Goal: Task Accomplishment & Management: Use online tool/utility

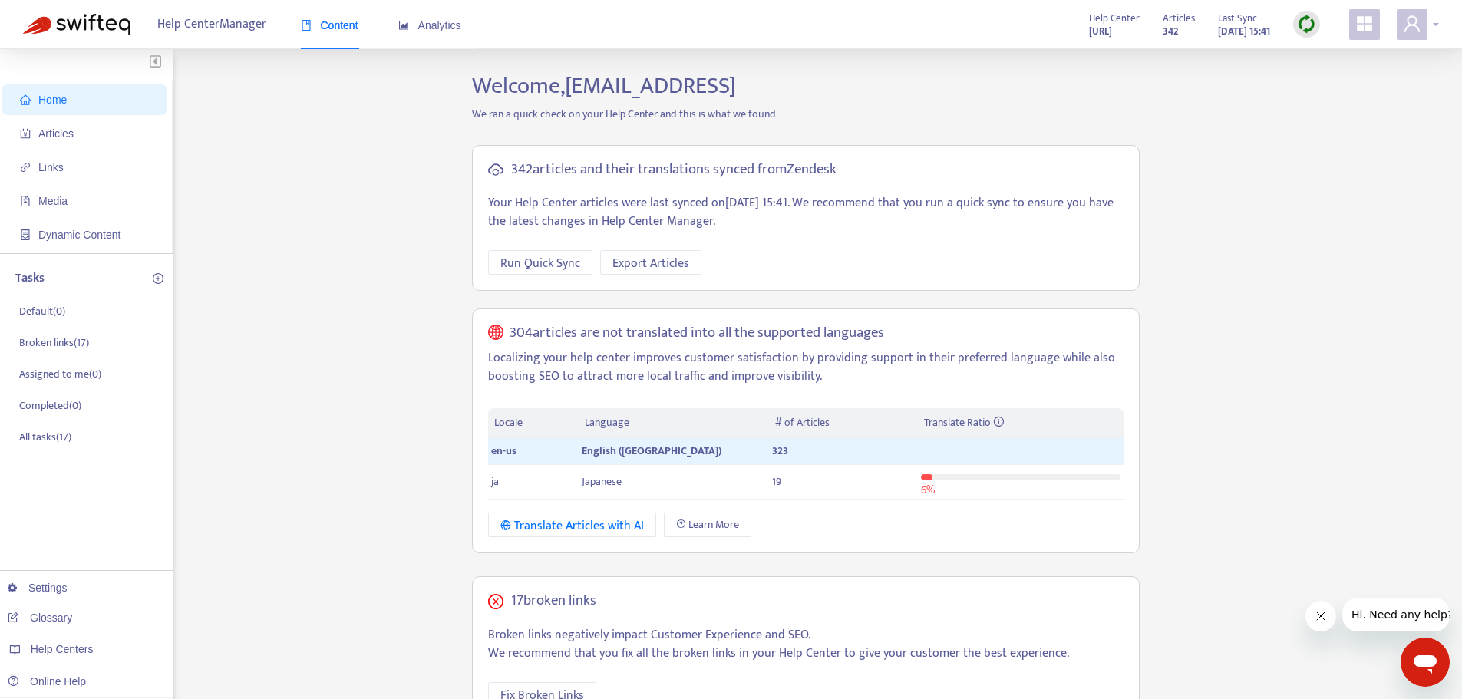
click at [1434, 23] on div at bounding box center [1418, 24] width 42 height 31
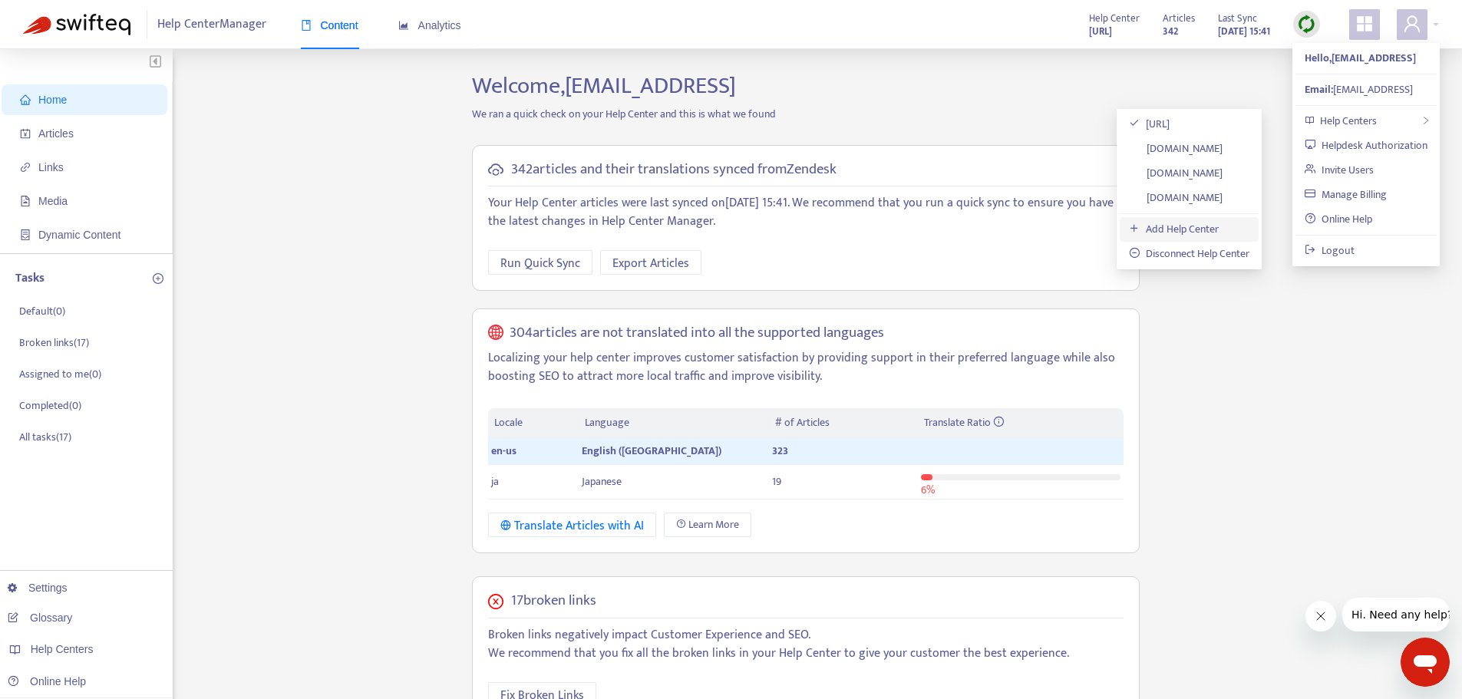
click at [1191, 232] on link "Add Help Center" at bounding box center [1174, 229] width 90 height 18
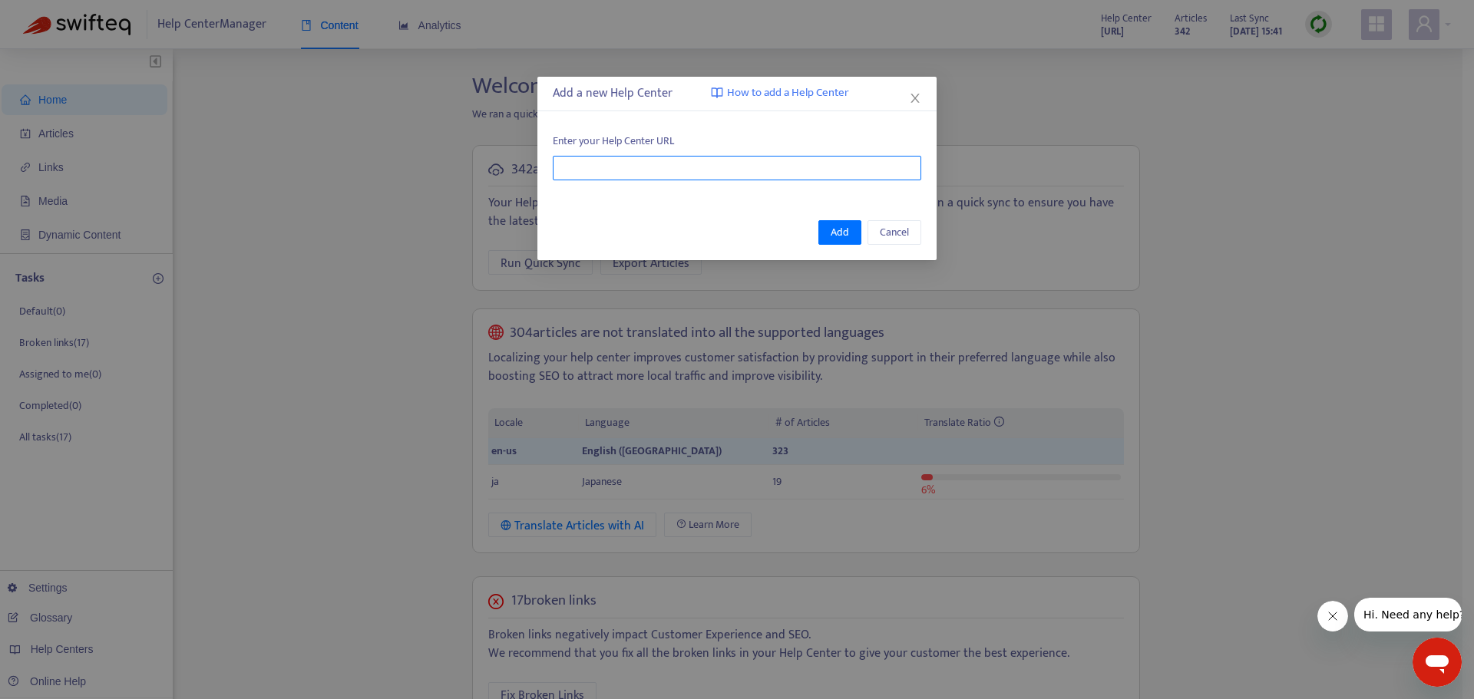
click at [662, 161] on input "text" at bounding box center [737, 168] width 368 height 25
paste input "**********"
click at [845, 220] on button "Add" at bounding box center [839, 232] width 43 height 25
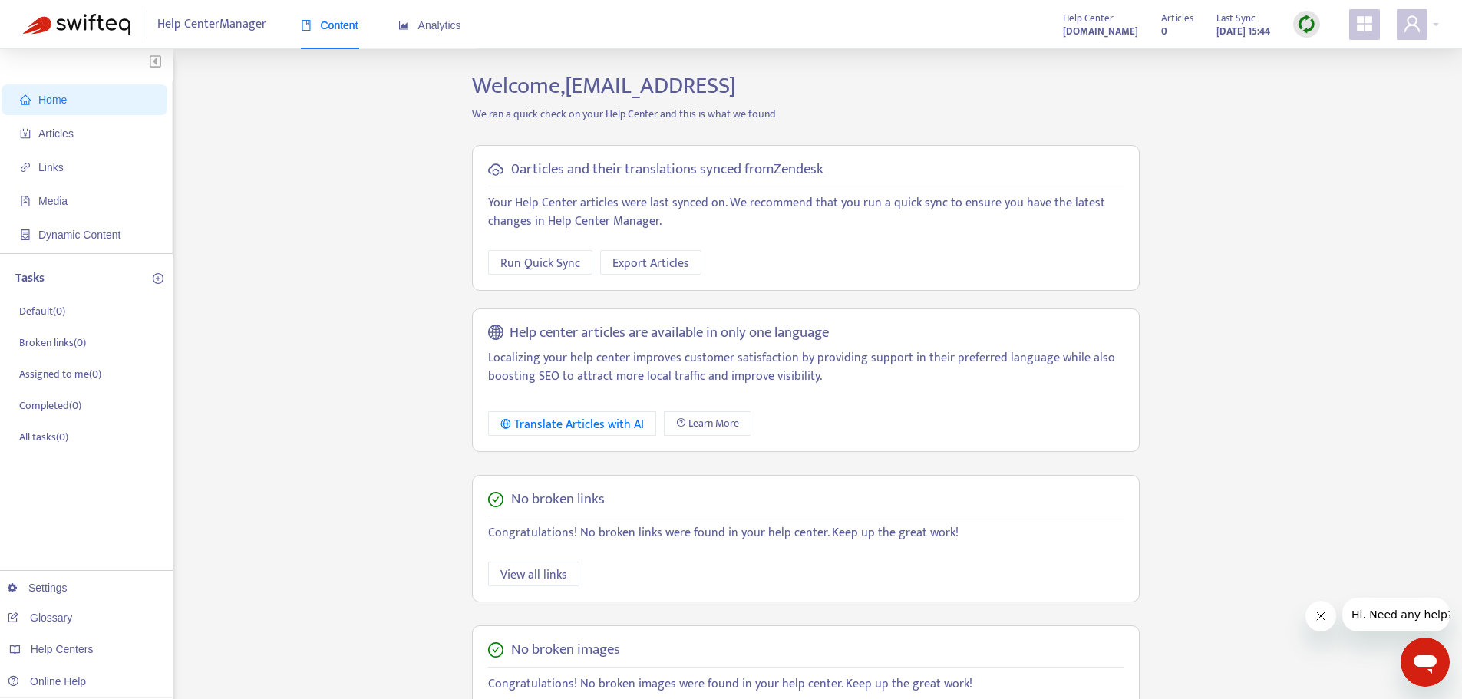
click at [1442, 26] on div "Help Center Manager Content Analytics Help Center [DOMAIN_NAME] Articles 0 Last…" at bounding box center [731, 24] width 1462 height 49
click at [1436, 22] on div at bounding box center [1418, 24] width 42 height 31
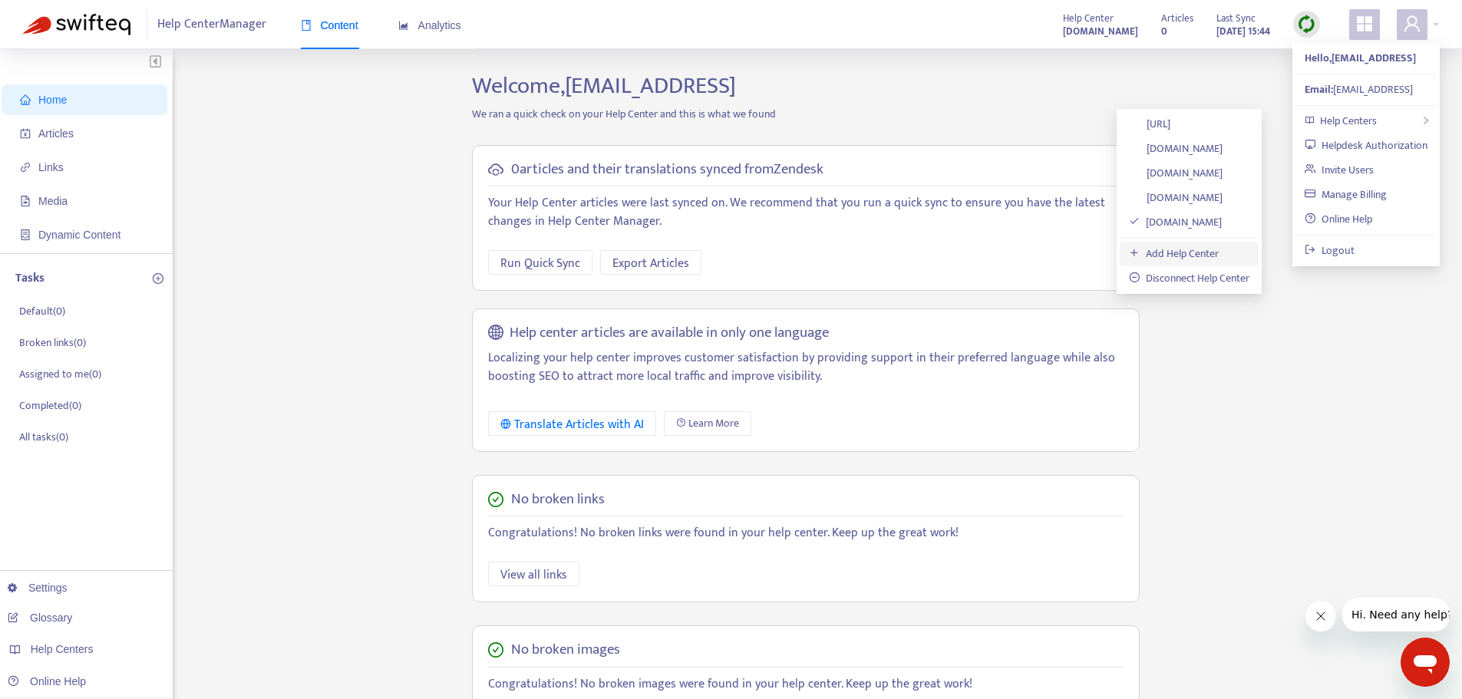
click at [1165, 255] on link "Add Help Center" at bounding box center [1174, 254] width 90 height 18
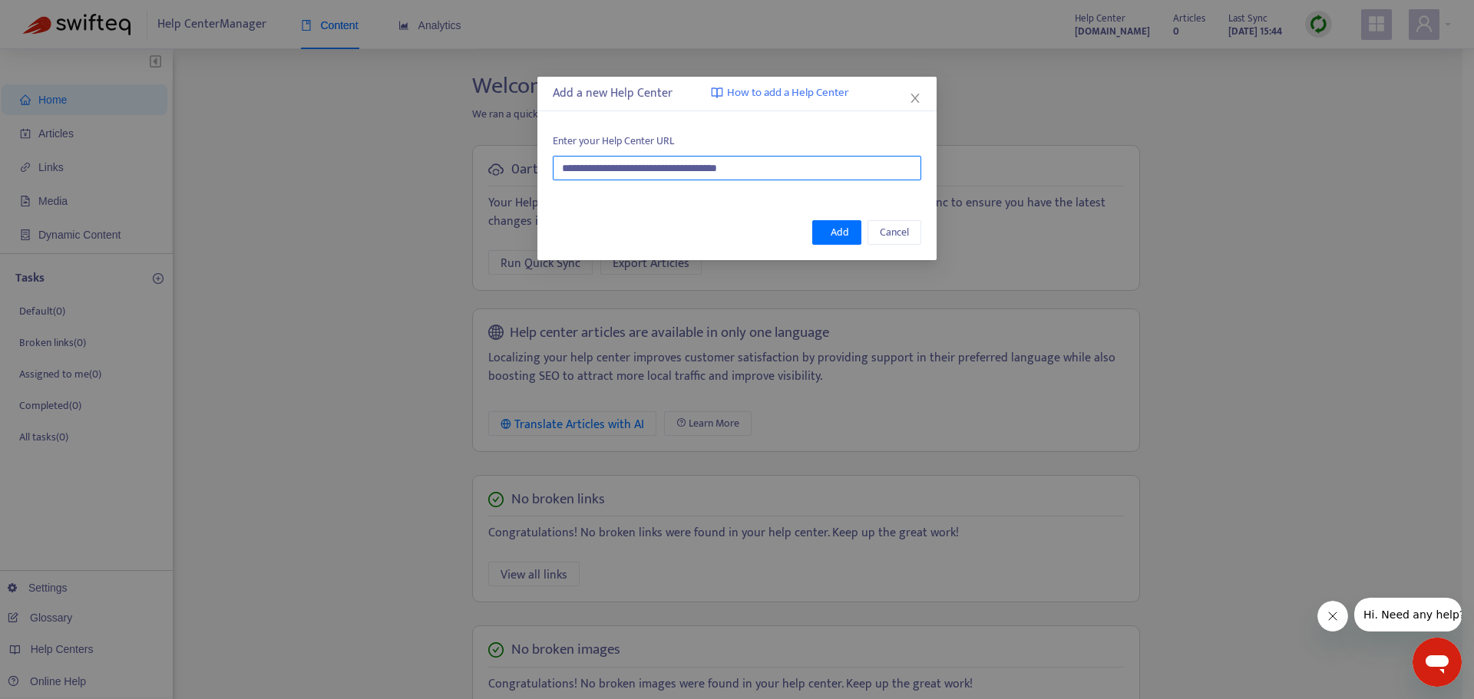
drag, startPoint x: 788, startPoint y: 170, endPoint x: 453, endPoint y: 162, distance: 334.8
click at [453, 162] on div "**********" at bounding box center [737, 349] width 1474 height 699
paste input "text"
type input "**********"
click at [837, 230] on span "Add" at bounding box center [840, 232] width 18 height 17
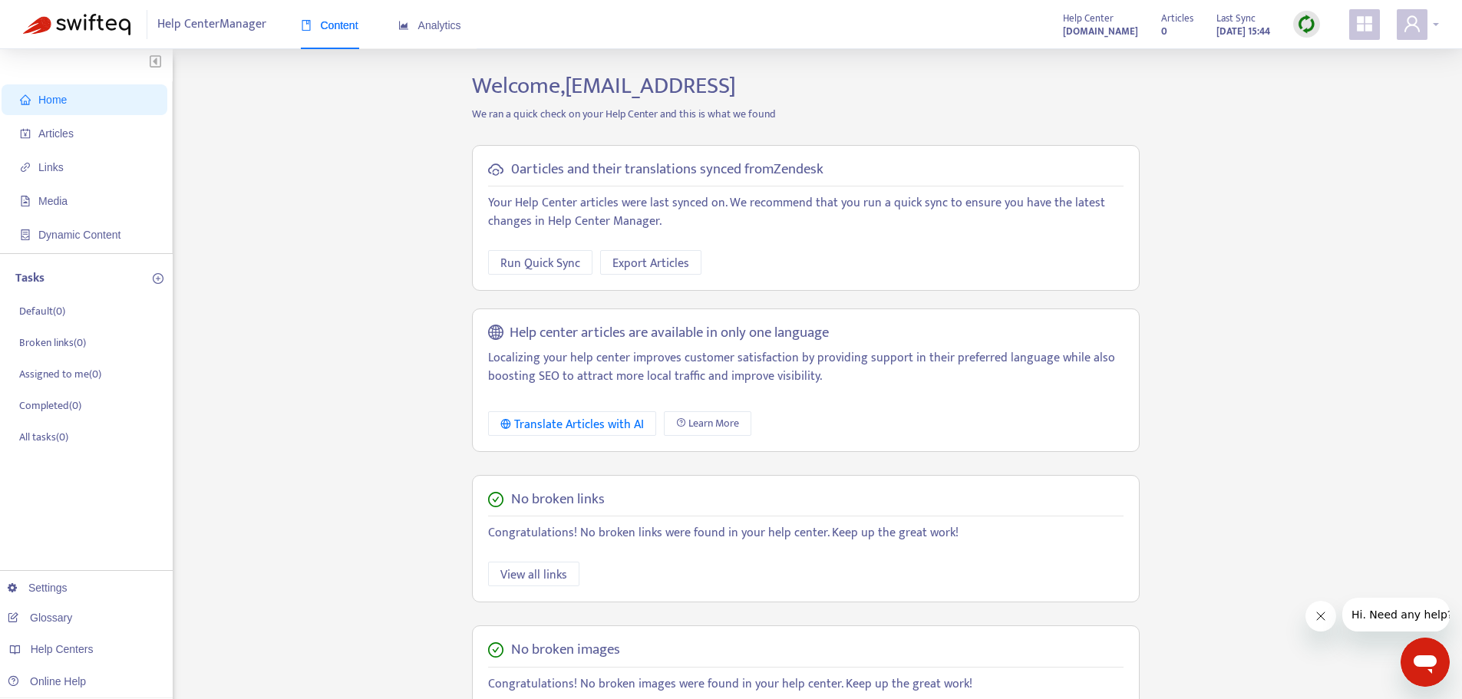
click at [1435, 22] on div at bounding box center [1418, 24] width 42 height 31
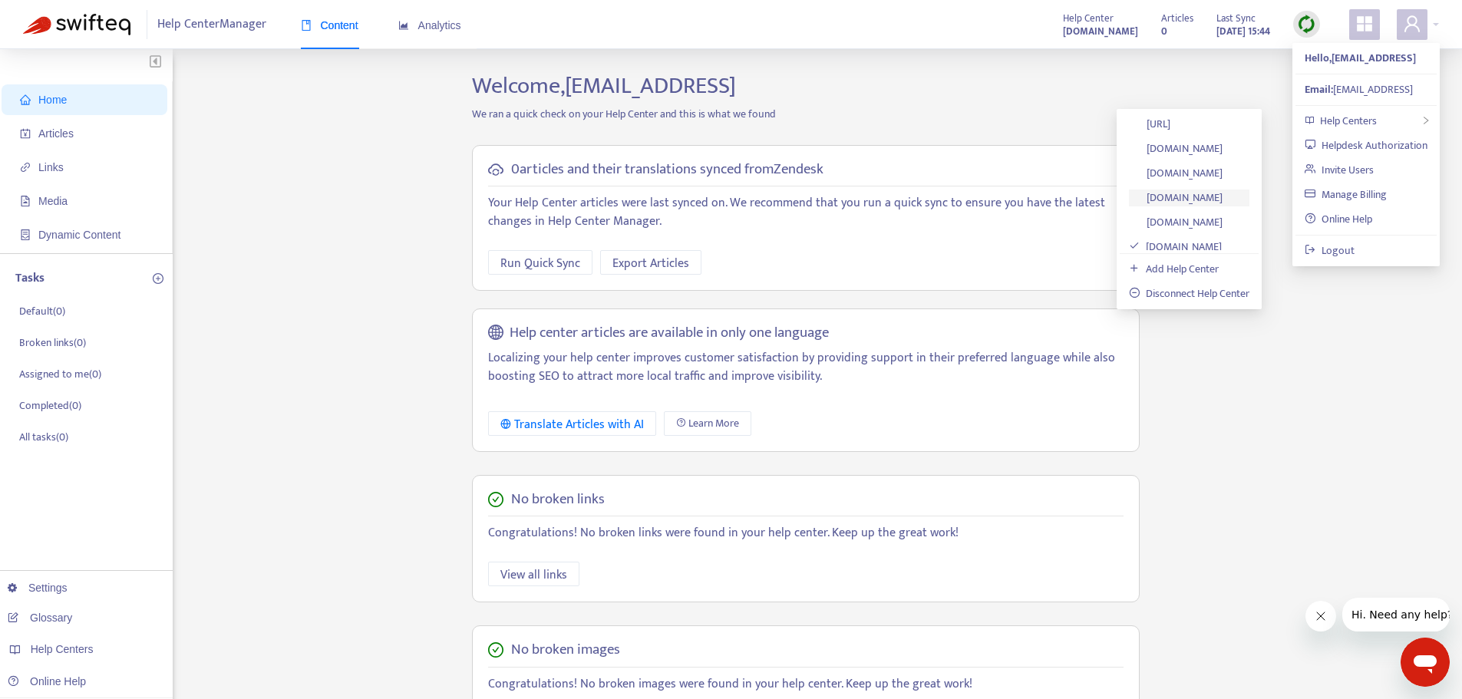
click at [1187, 198] on link "[DOMAIN_NAME]" at bounding box center [1176, 198] width 94 height 18
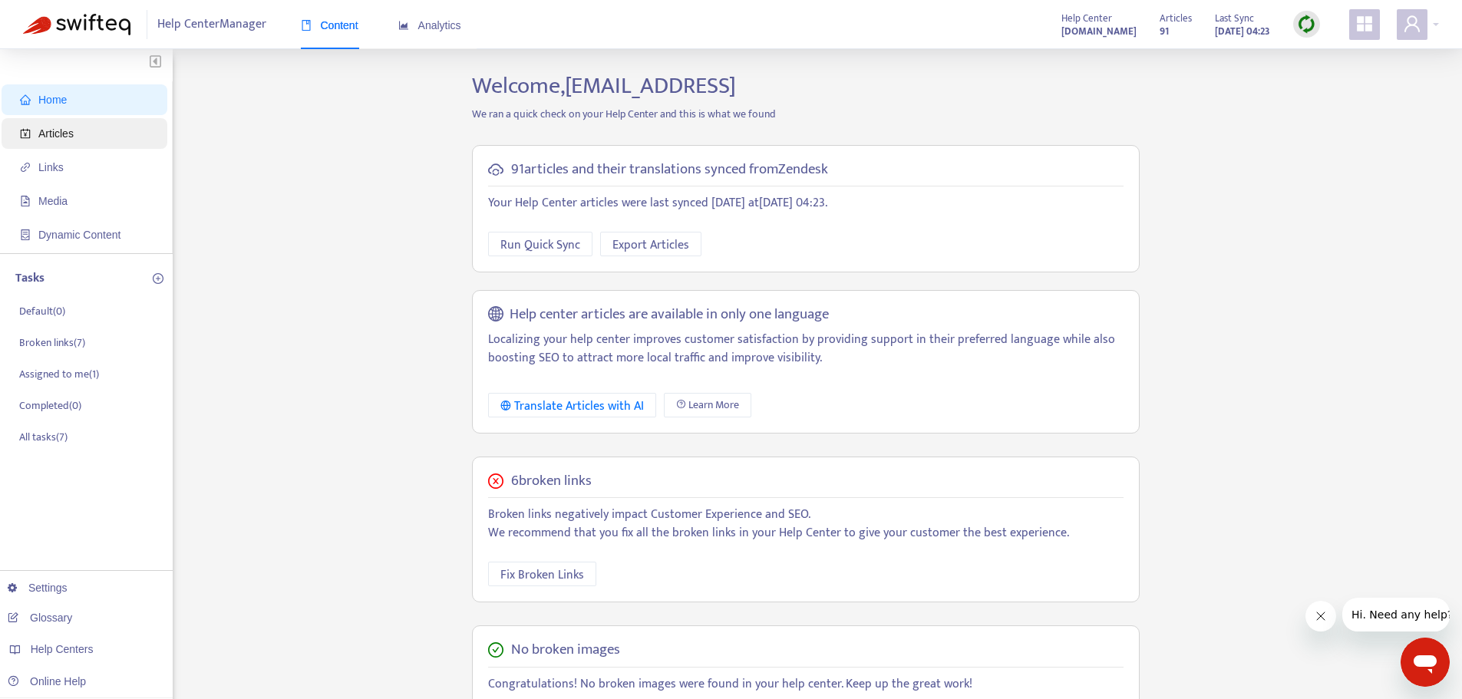
click at [43, 137] on span "Articles" at bounding box center [55, 133] width 35 height 12
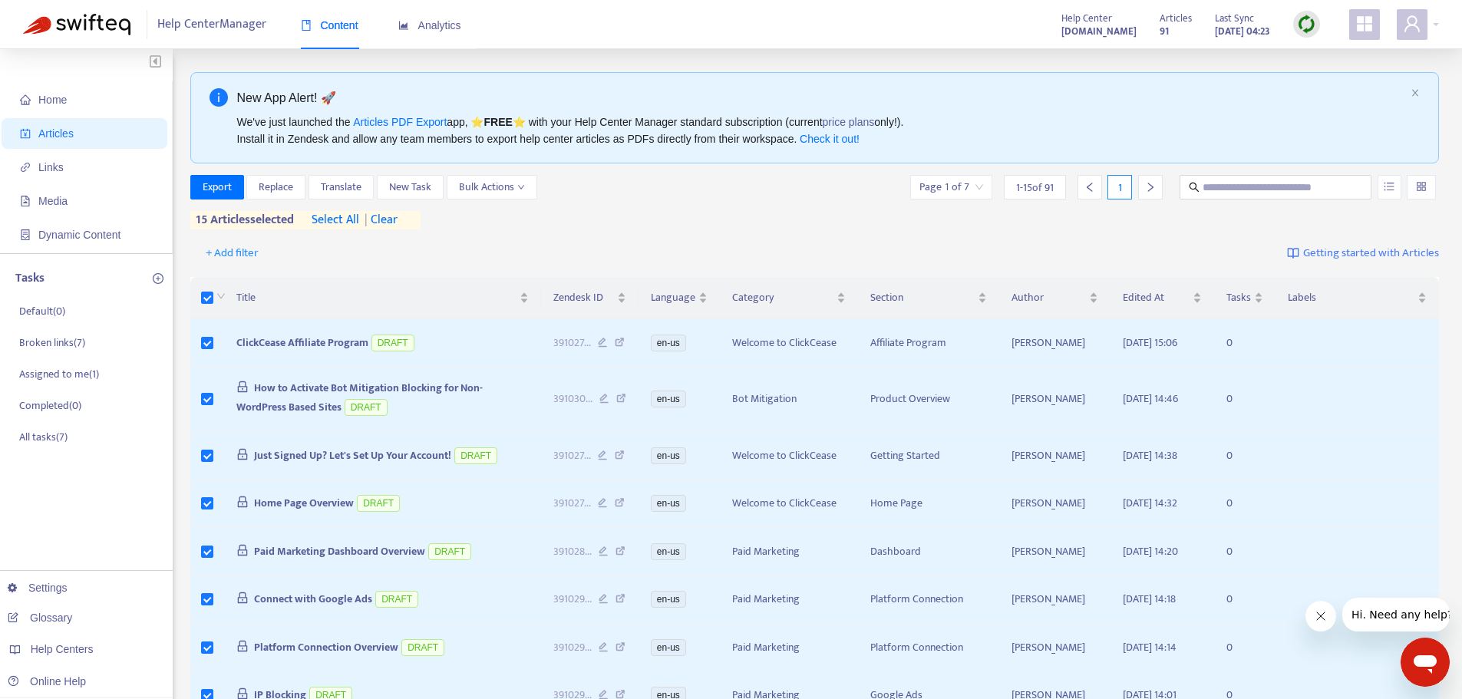
click at [341, 216] on span "select all" at bounding box center [336, 220] width 48 height 18
click at [514, 185] on span "Bulk Actions" at bounding box center [492, 187] width 66 height 17
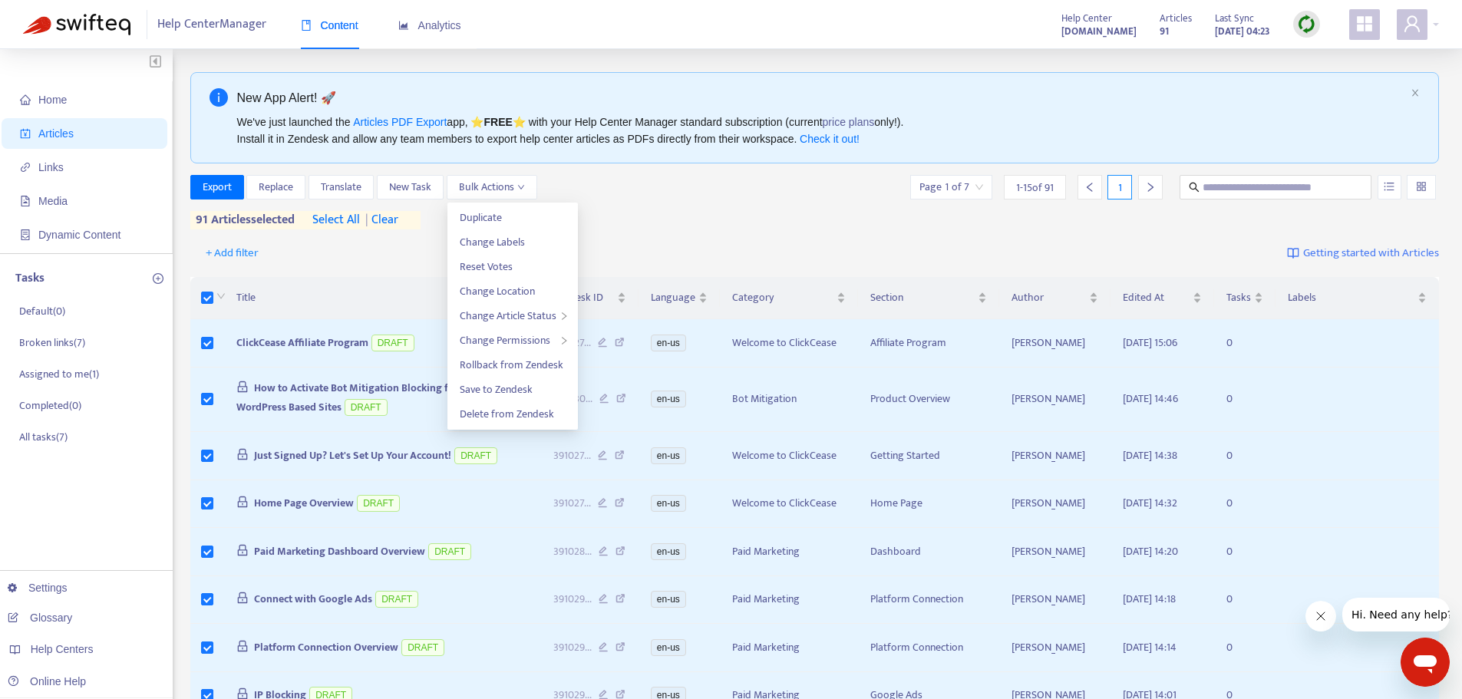
drag, startPoint x: 1014, startPoint y: 221, endPoint x: 993, endPoint y: 221, distance: 21.5
click at [1014, 221] on div "Export Replace Translate New Task Bulk Actions Page 1 of 7 1 - 15 of 91 1 91 ar…" at bounding box center [815, 202] width 1250 height 55
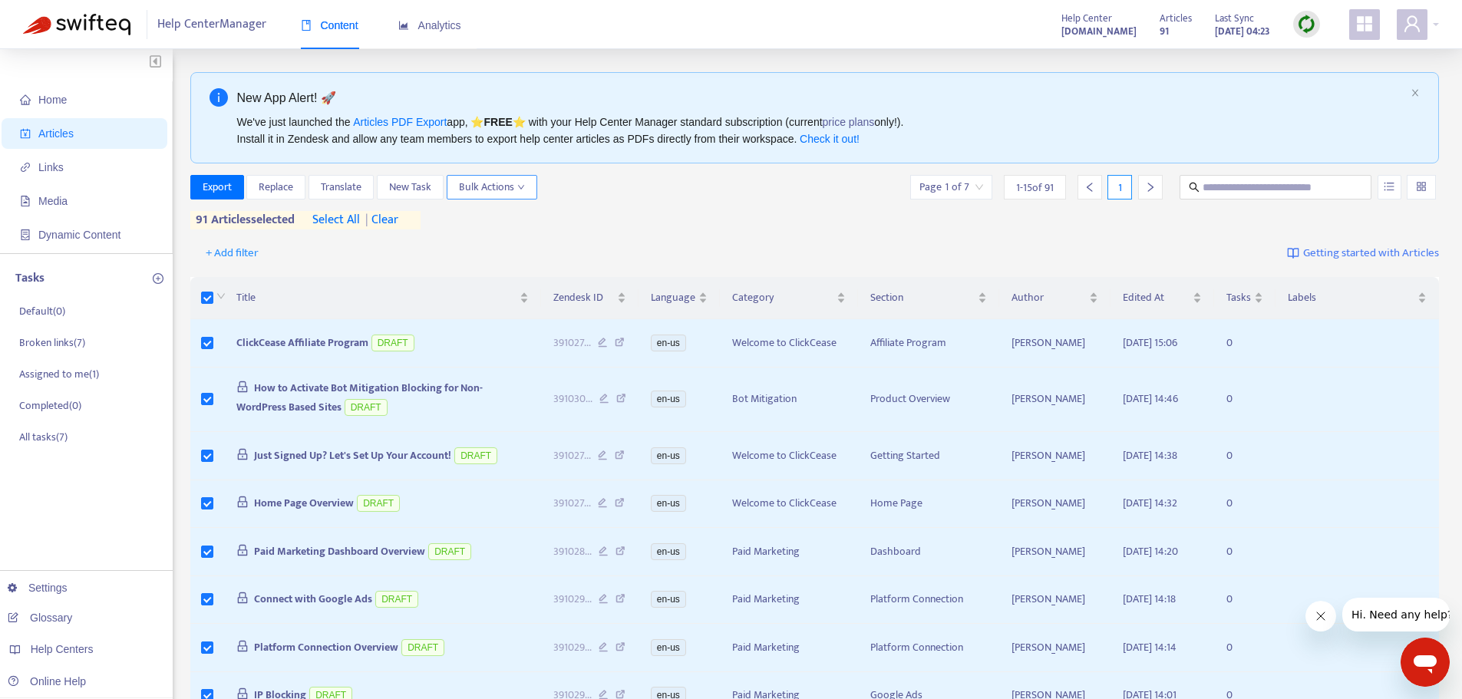
click at [525, 185] on icon "down" at bounding box center [521, 187] width 8 height 8
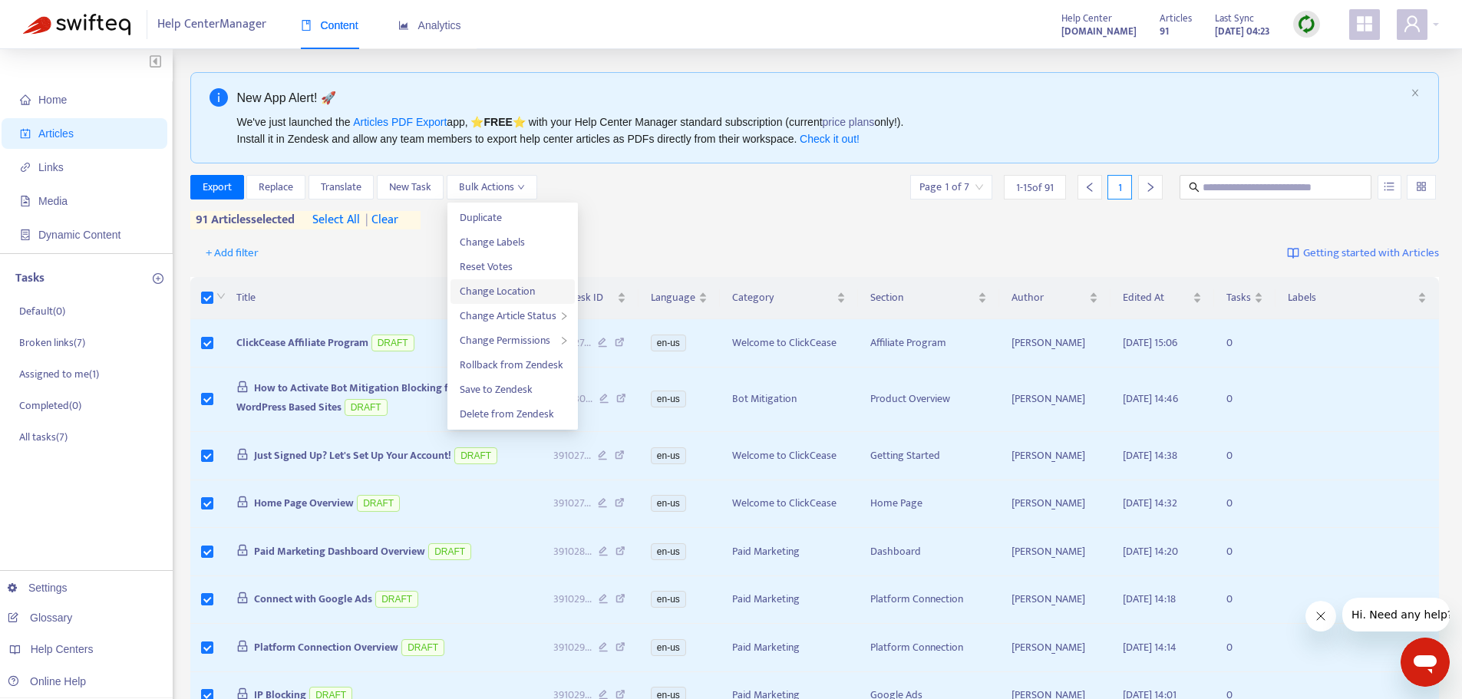
click at [520, 289] on span "Change Location" at bounding box center [497, 291] width 75 height 18
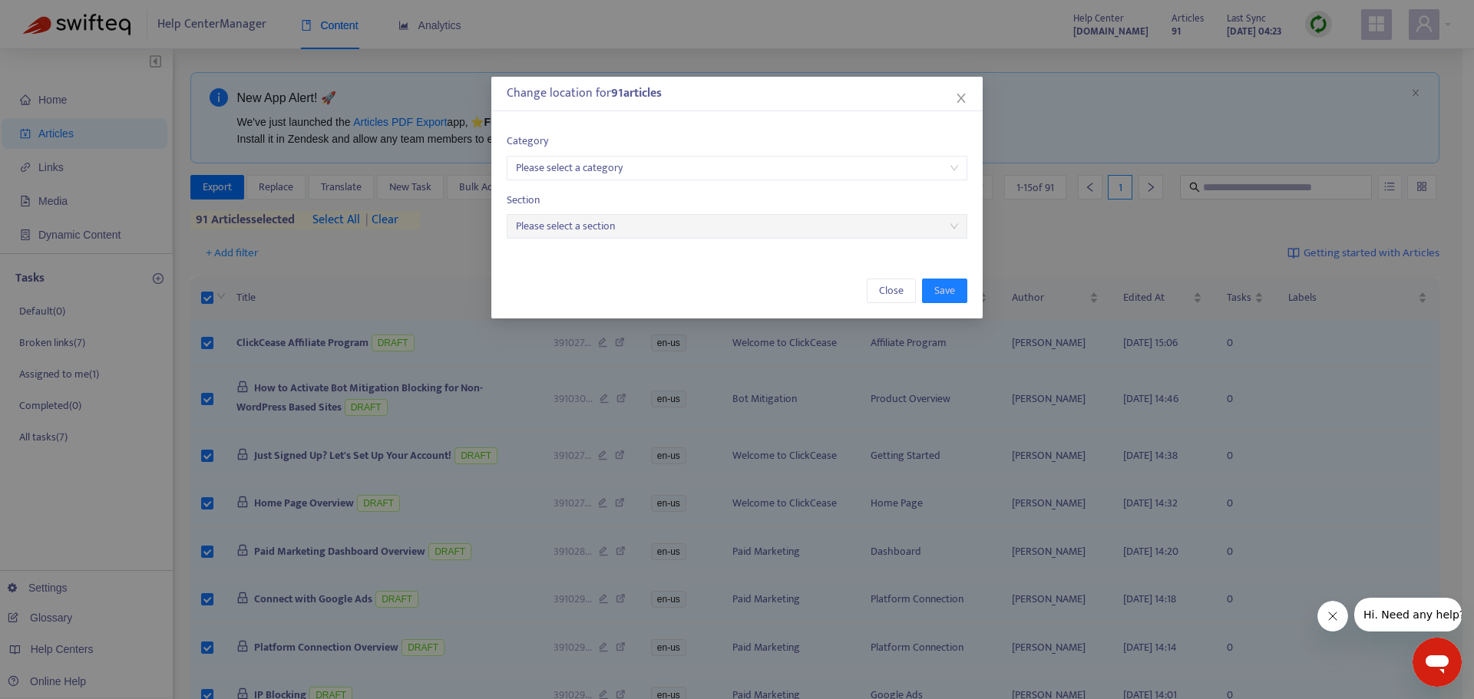
click at [572, 166] on input "search" at bounding box center [737, 168] width 442 height 23
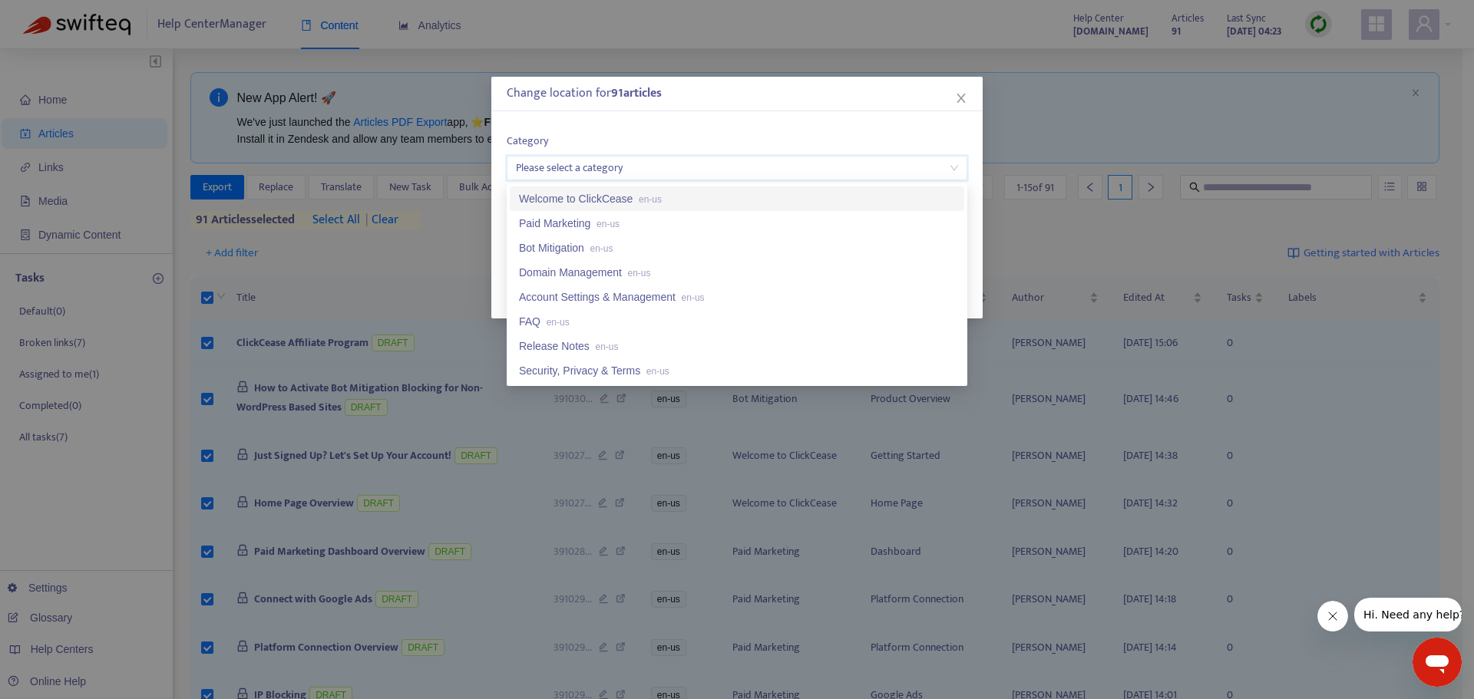
click at [951, 97] on div "Change location for 91 article s" at bounding box center [737, 93] width 461 height 18
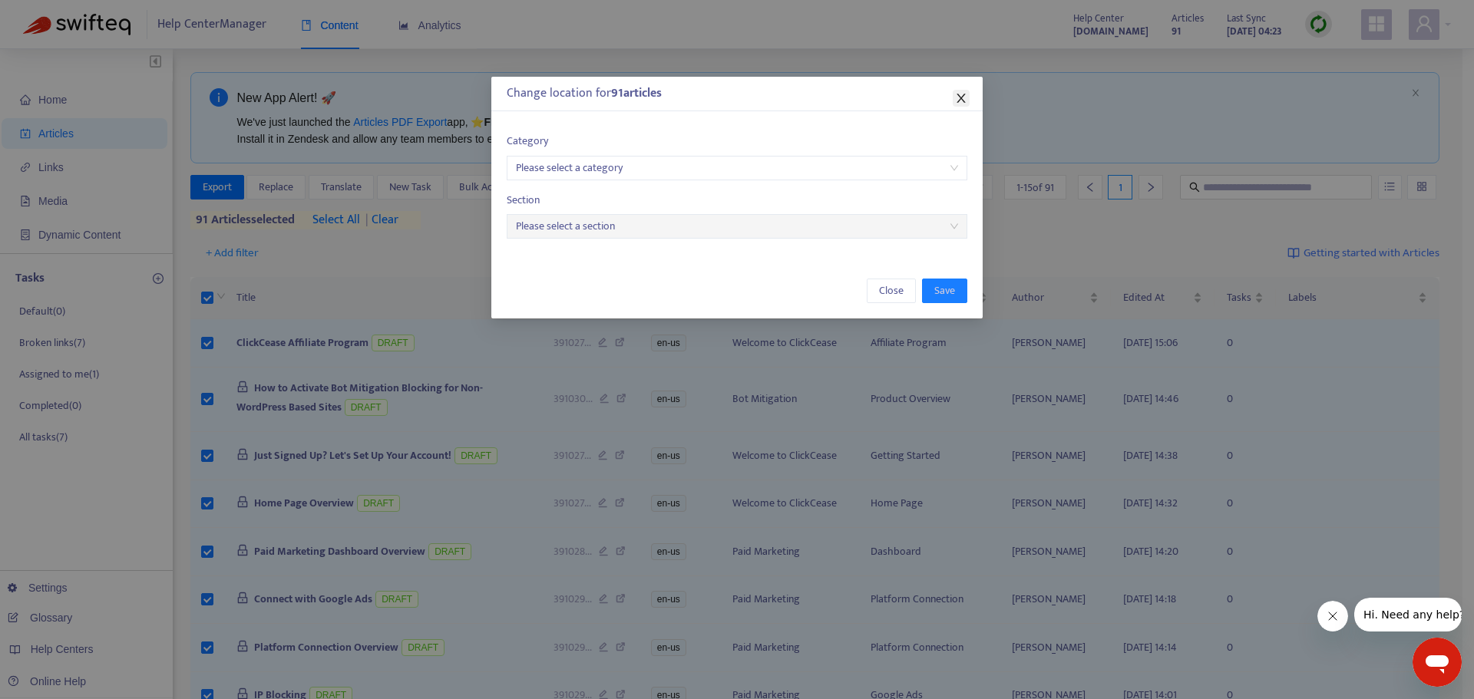
click at [959, 97] on icon "close" at bounding box center [961, 98] width 12 height 12
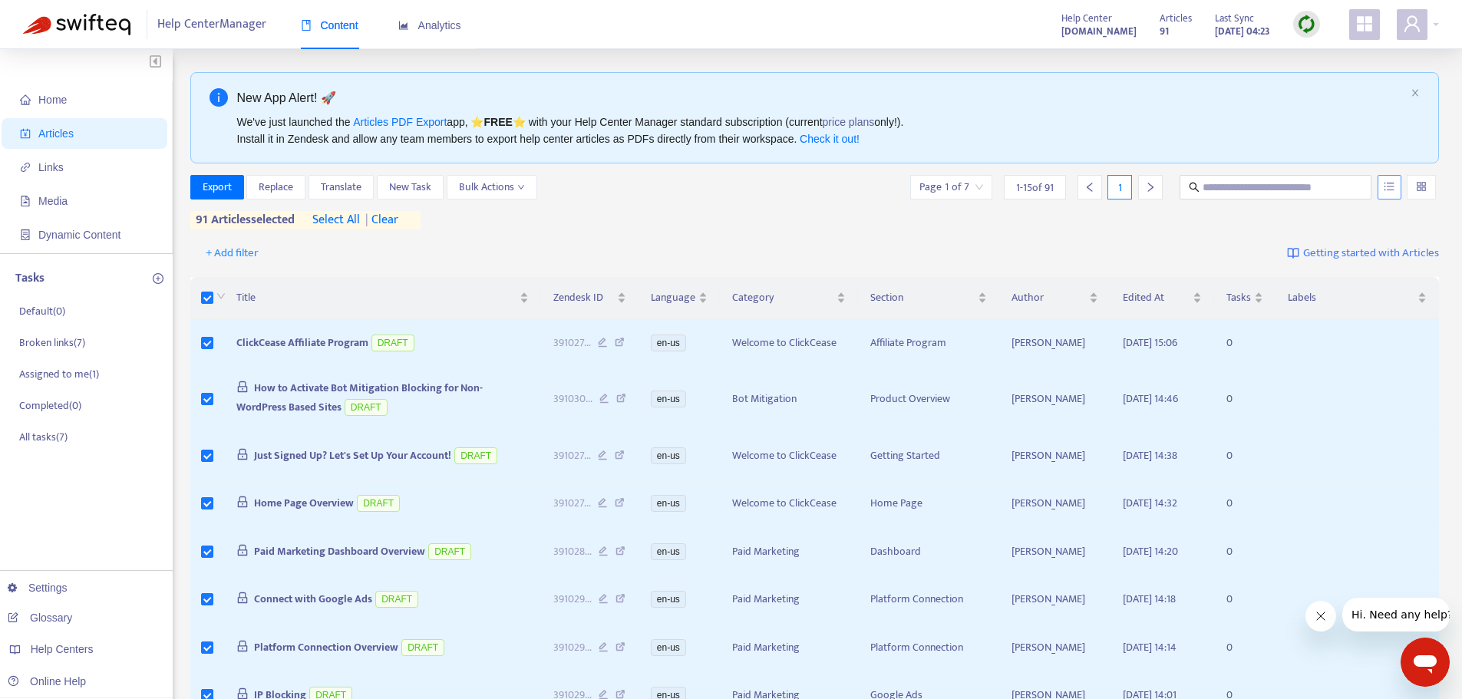
click at [1388, 190] on icon "unordered-list" at bounding box center [1389, 186] width 11 height 11
click at [1426, 195] on input "search" at bounding box center [1421, 187] width 11 height 23
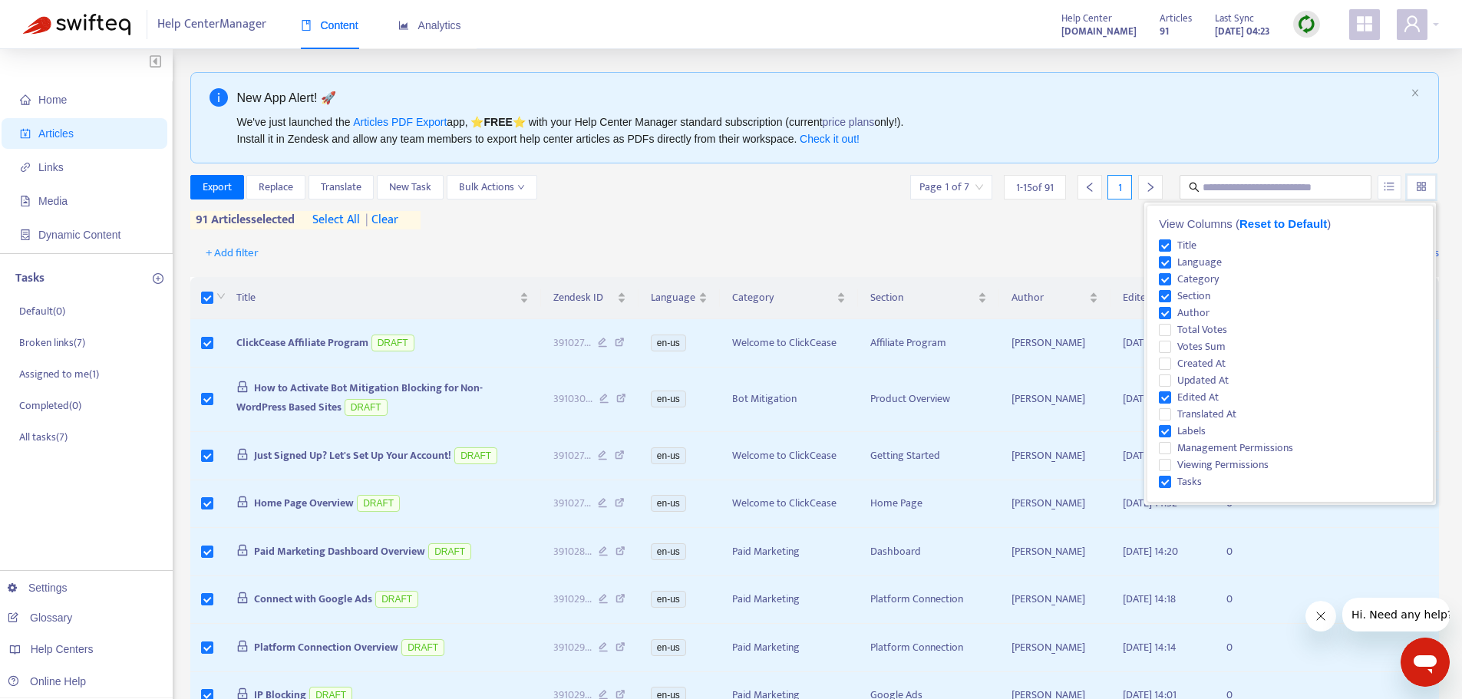
click at [955, 240] on div "+ Add filter Getting started with Articles" at bounding box center [815, 254] width 1250 height 36
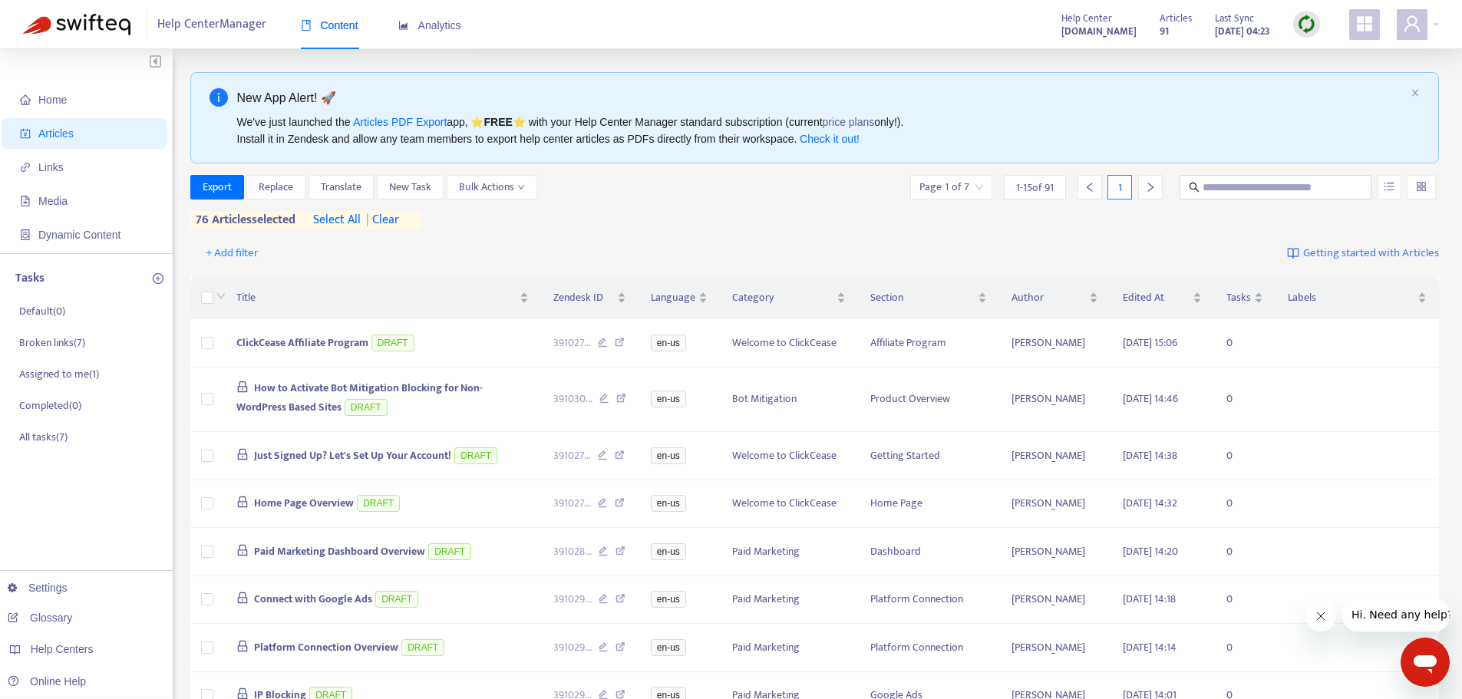
click at [399, 220] on span "| clear" at bounding box center [380, 220] width 38 height 18
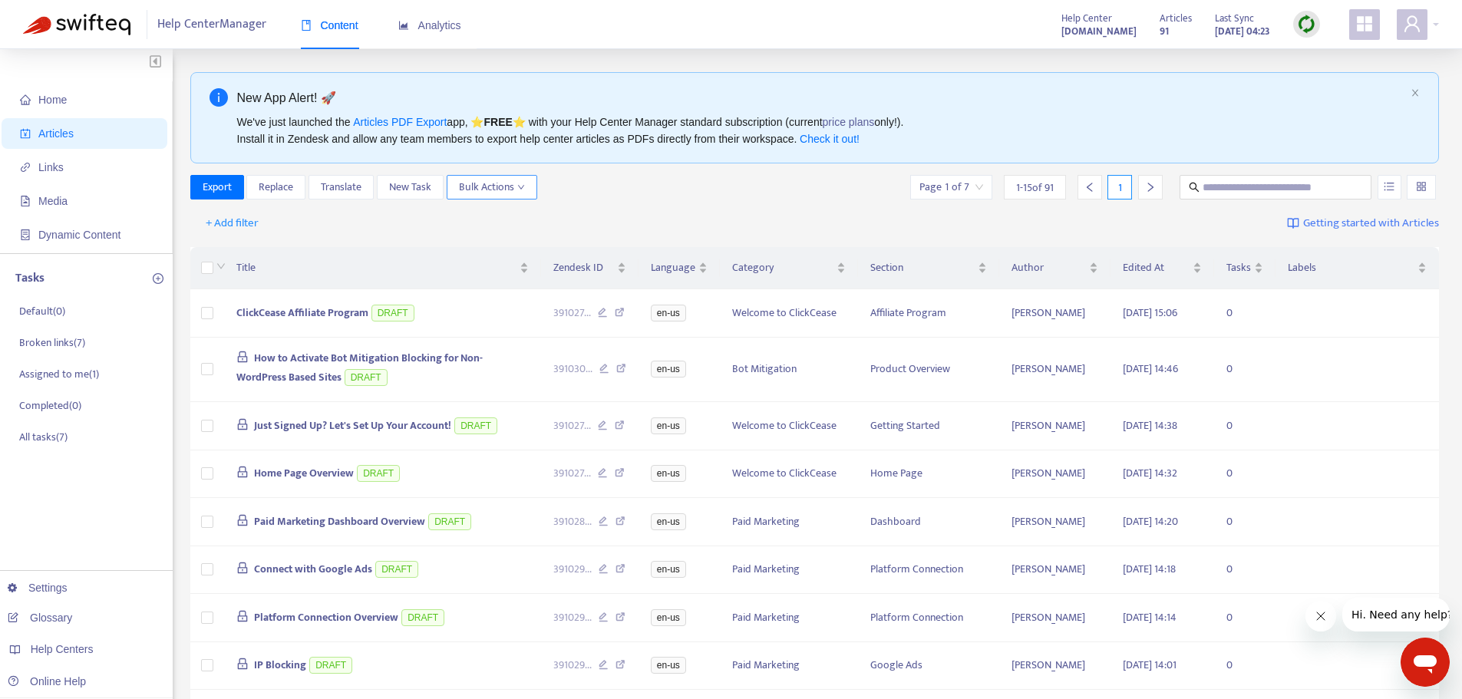
click at [517, 189] on icon "down" at bounding box center [521, 187] width 8 height 8
click at [381, 229] on div "+ Add filter Getting started with Articles" at bounding box center [815, 224] width 1250 height 36
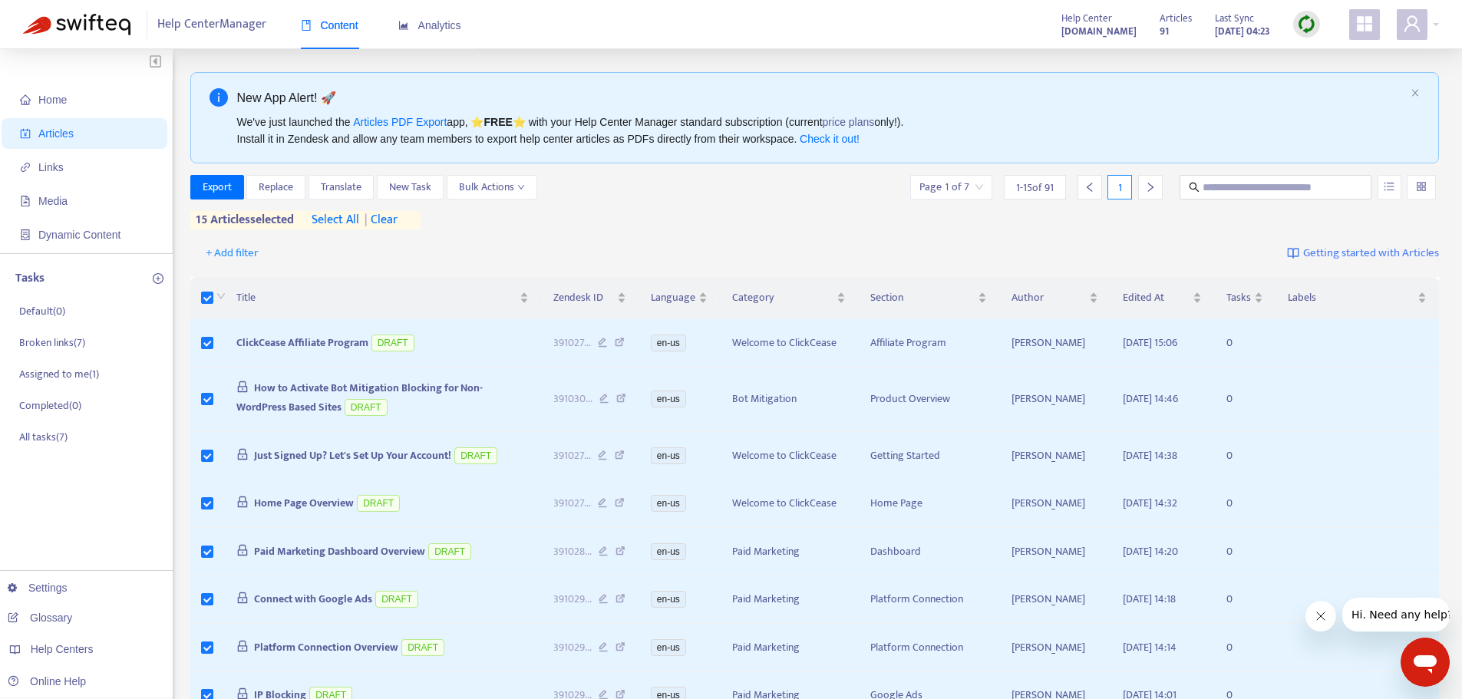
click at [336, 218] on span "select all" at bounding box center [336, 220] width 48 height 18
click at [487, 189] on span "Bulk Actions" at bounding box center [492, 187] width 66 height 17
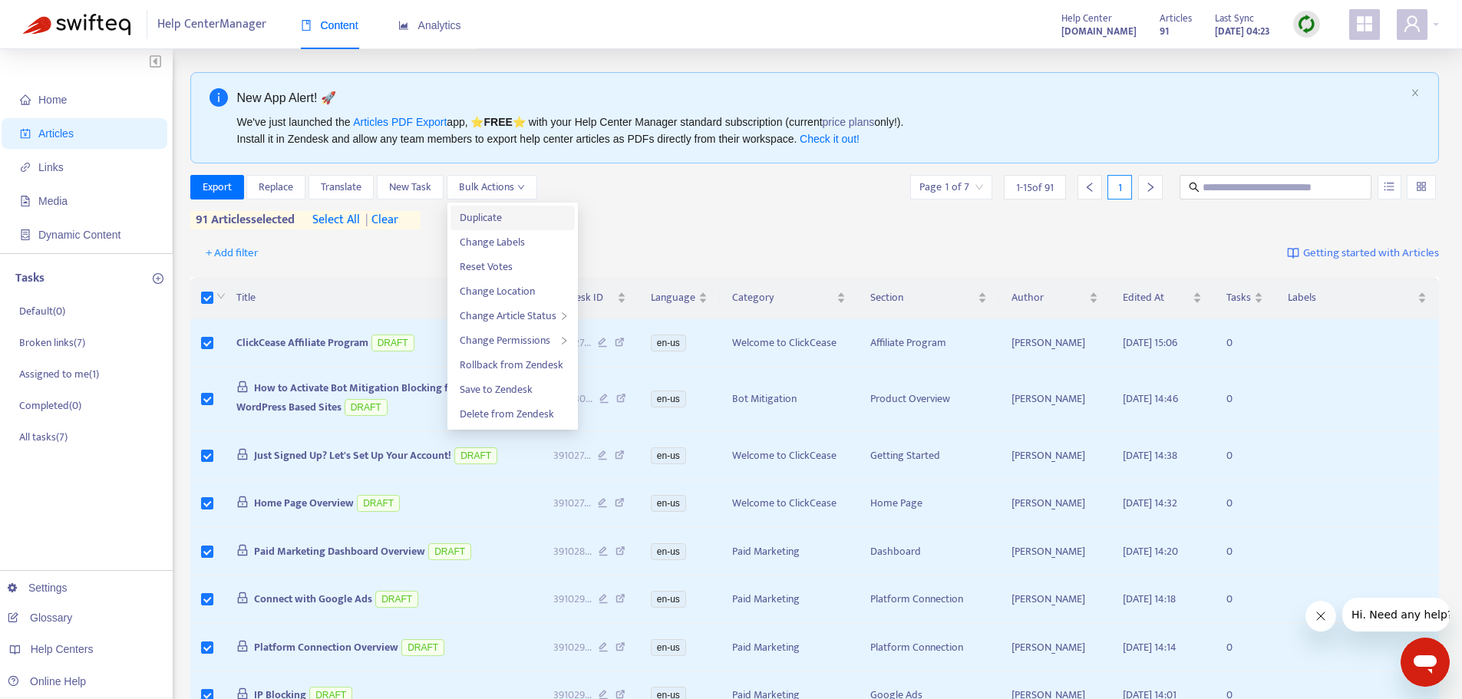
click at [490, 216] on span "Duplicate" at bounding box center [481, 218] width 42 height 18
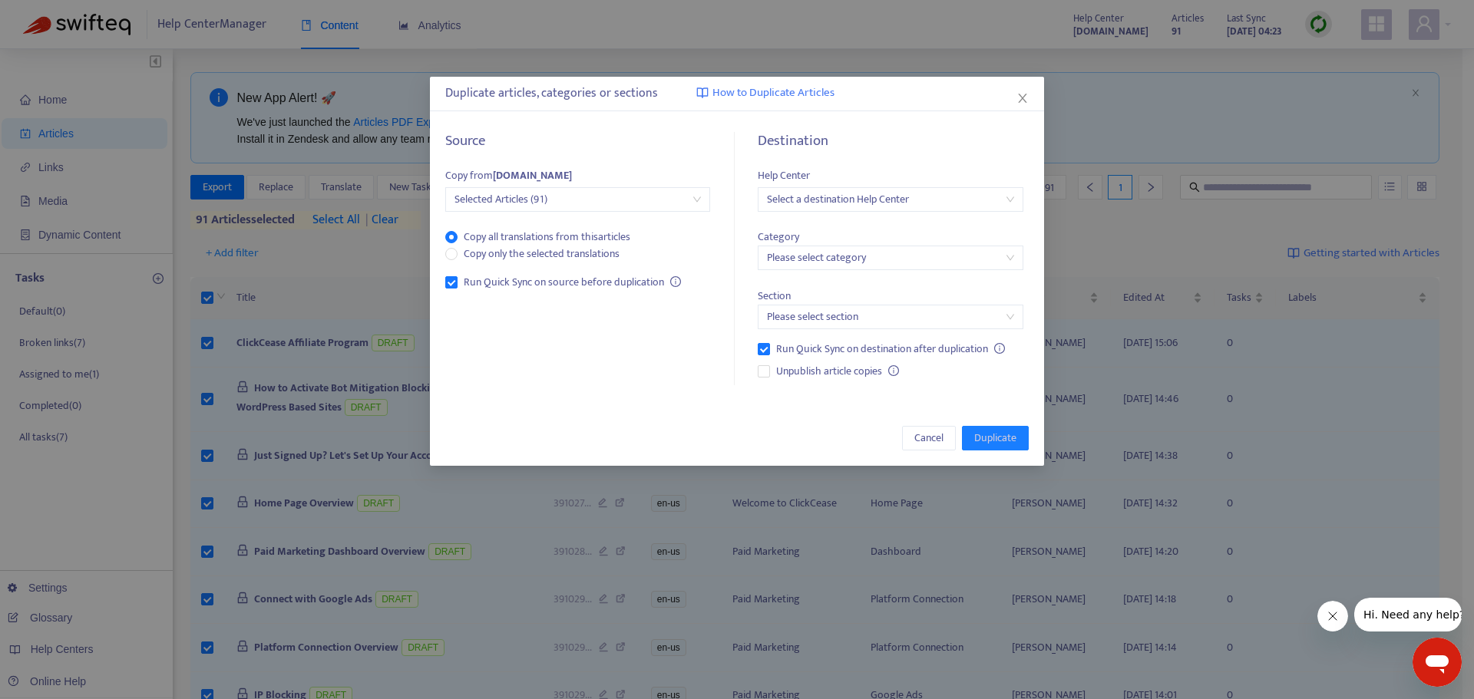
click at [842, 202] on input "search" at bounding box center [890, 199] width 246 height 23
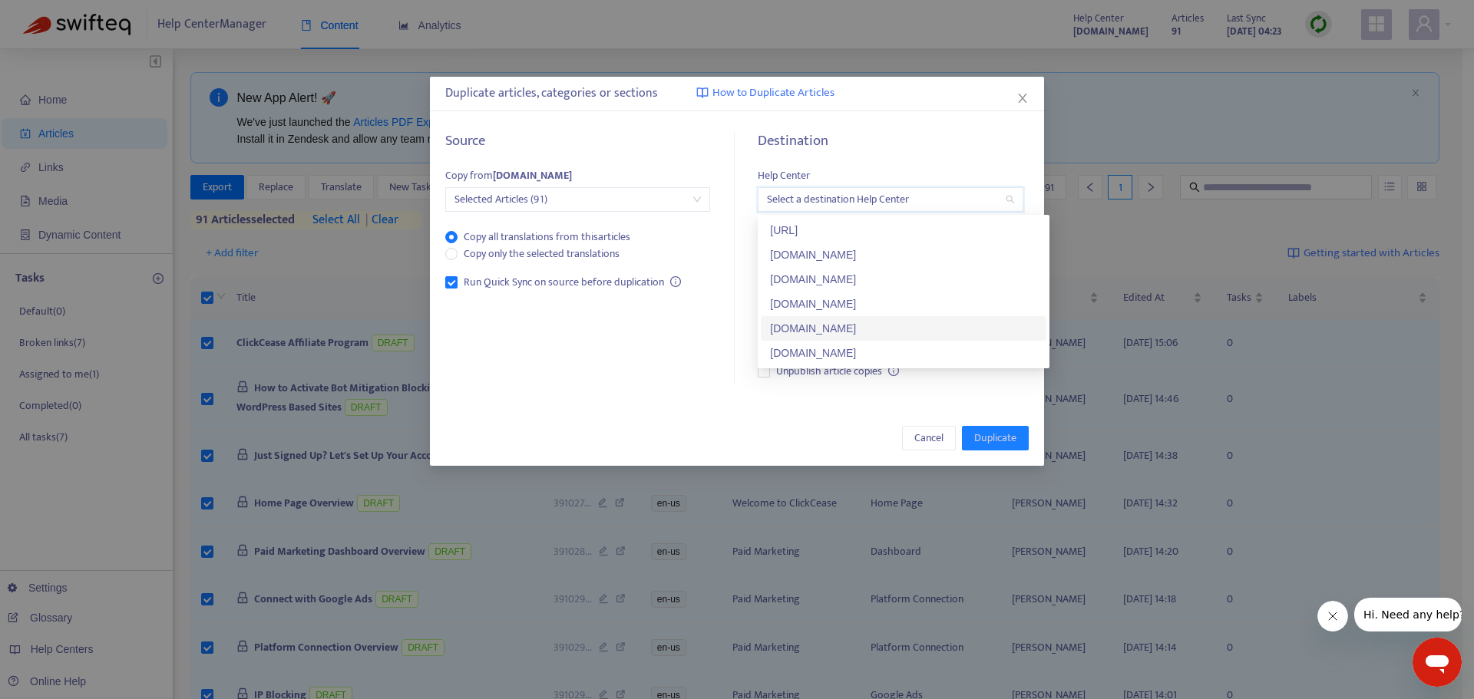
click at [848, 329] on div "[DOMAIN_NAME]" at bounding box center [903, 328] width 267 height 17
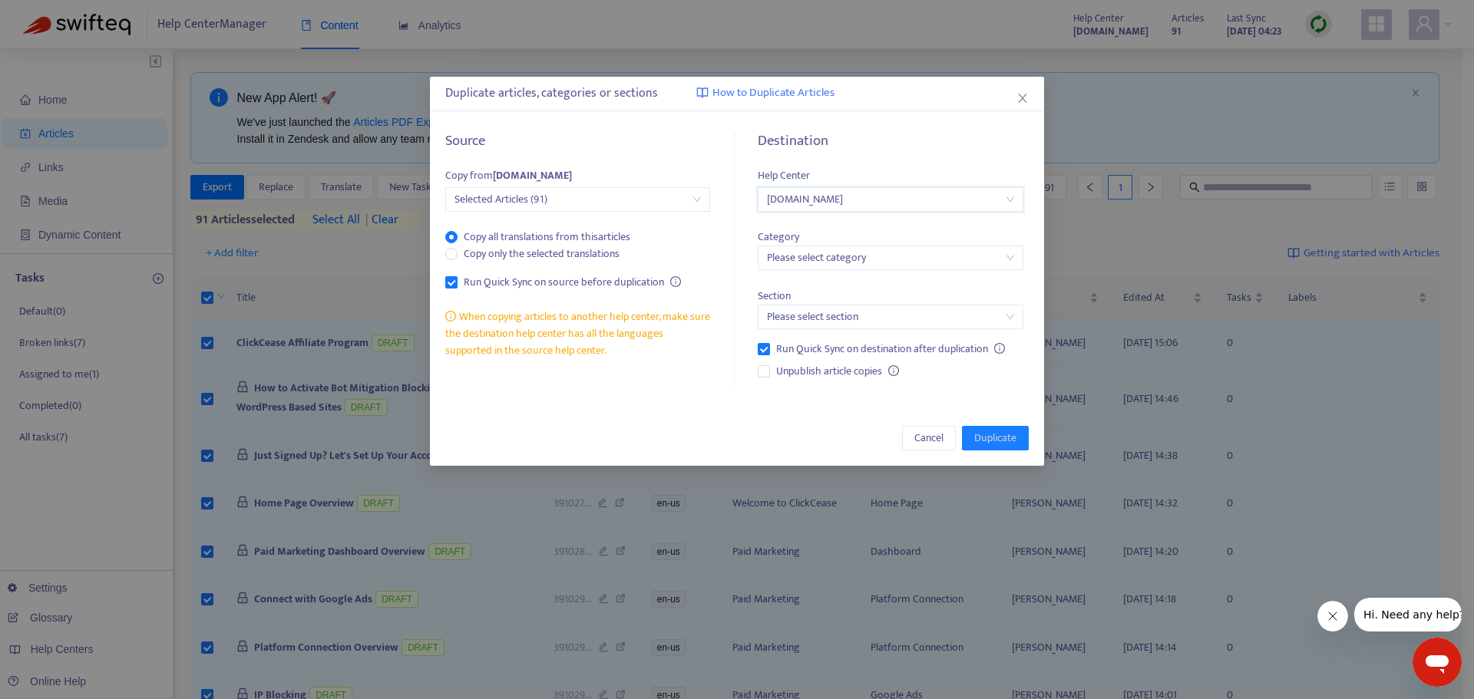
click at [844, 259] on input "search" at bounding box center [890, 257] width 246 height 23
click at [828, 233] on div "Category Please select category" at bounding box center [890, 241] width 265 height 59
click at [831, 306] on input "search" at bounding box center [890, 317] width 246 height 23
click at [827, 233] on div "Category Please select category" at bounding box center [890, 241] width 265 height 59
click at [850, 256] on input "search" at bounding box center [890, 257] width 246 height 23
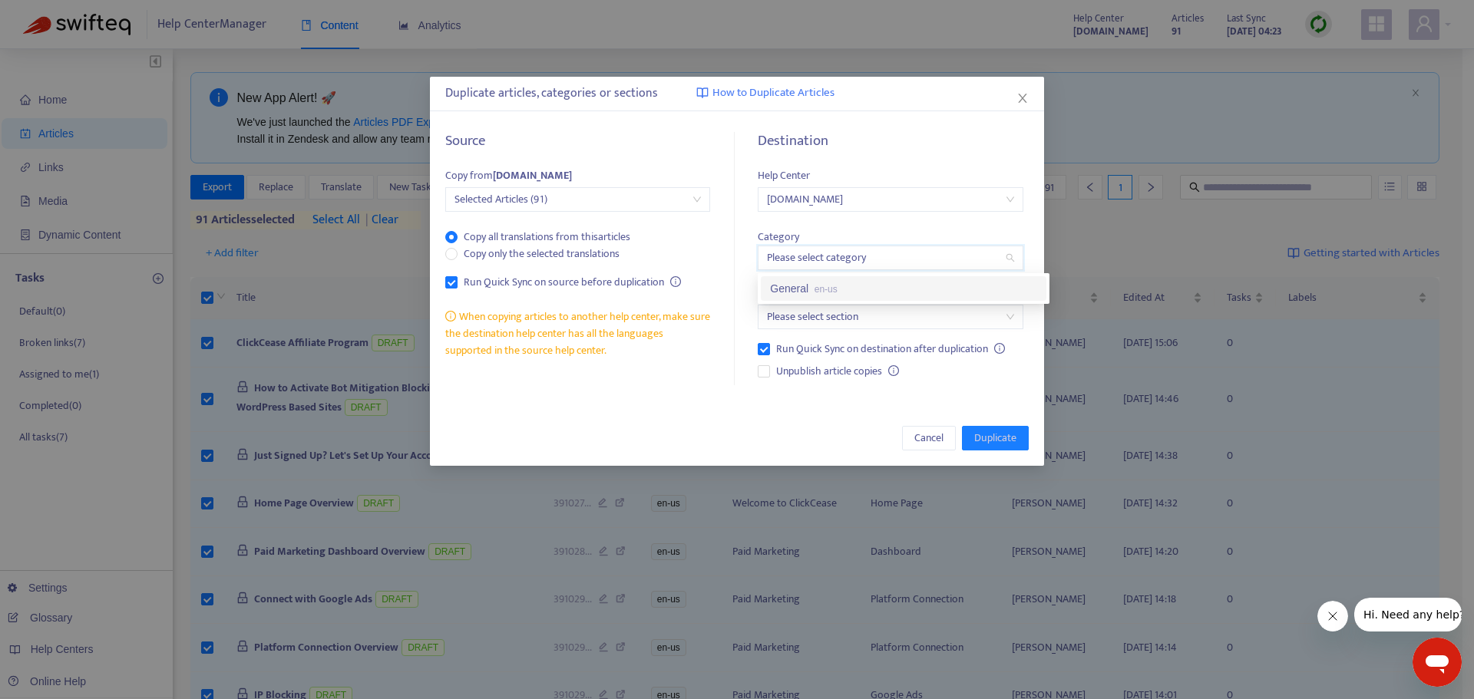
click at [840, 241] on div "Category Please select category" at bounding box center [890, 241] width 265 height 59
click at [828, 319] on input "search" at bounding box center [890, 317] width 246 height 23
click at [832, 282] on div "Section Please select section" at bounding box center [890, 299] width 265 height 59
drag, startPoint x: 439, startPoint y: 355, endPoint x: 649, endPoint y: 353, distance: 209.6
click at [649, 353] on div "Source Copy from [DOMAIN_NAME] Selected Articles (91) Copy all translations fro…" at bounding box center [737, 259] width 614 height 284
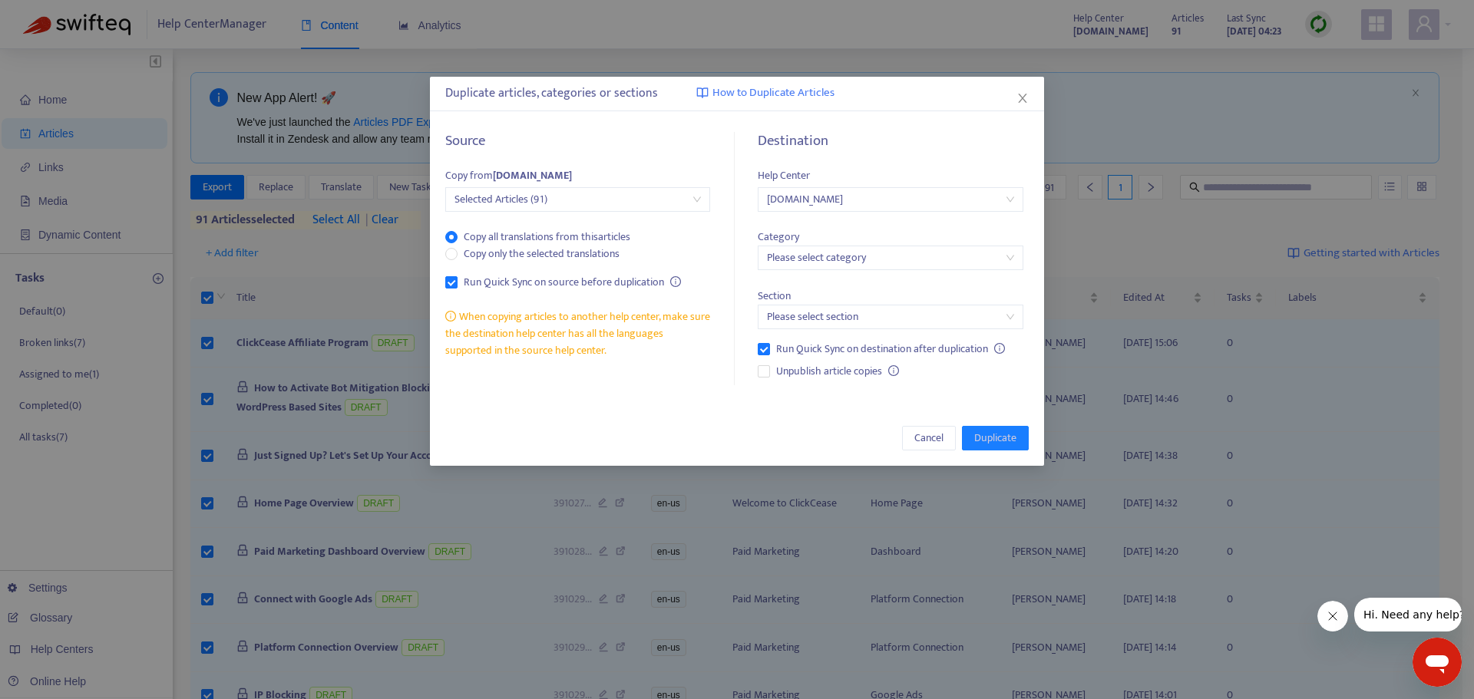
click at [658, 366] on div "Source Copy from [DOMAIN_NAME] Selected Articles (91) Copy all translations fro…" at bounding box center [586, 259] width 282 height 253
click at [801, 256] on input "search" at bounding box center [890, 257] width 246 height 23
click at [847, 228] on div "Category Please select category" at bounding box center [890, 241] width 265 height 59
click at [835, 259] on input "search" at bounding box center [890, 257] width 246 height 23
click at [810, 289] on div "General en-us" at bounding box center [903, 288] width 267 height 17
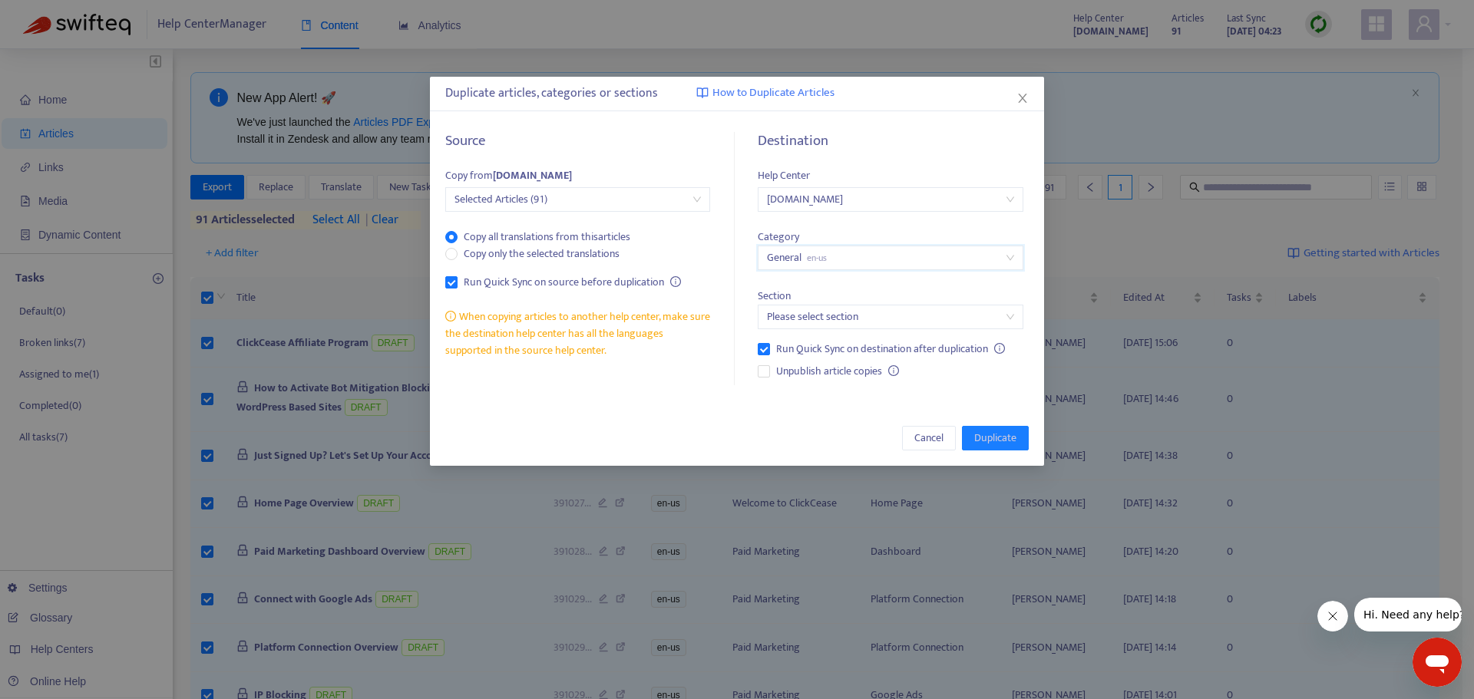
click at [815, 315] on input "search" at bounding box center [890, 317] width 246 height 23
click at [839, 274] on div "Section Please select section" at bounding box center [890, 299] width 265 height 59
click at [841, 314] on input "search" at bounding box center [890, 317] width 246 height 23
click at [799, 346] on div "Announcements en-us" at bounding box center [903, 347] width 267 height 17
click at [694, 203] on span "Selected Articles (91)" at bounding box center [577, 199] width 246 height 23
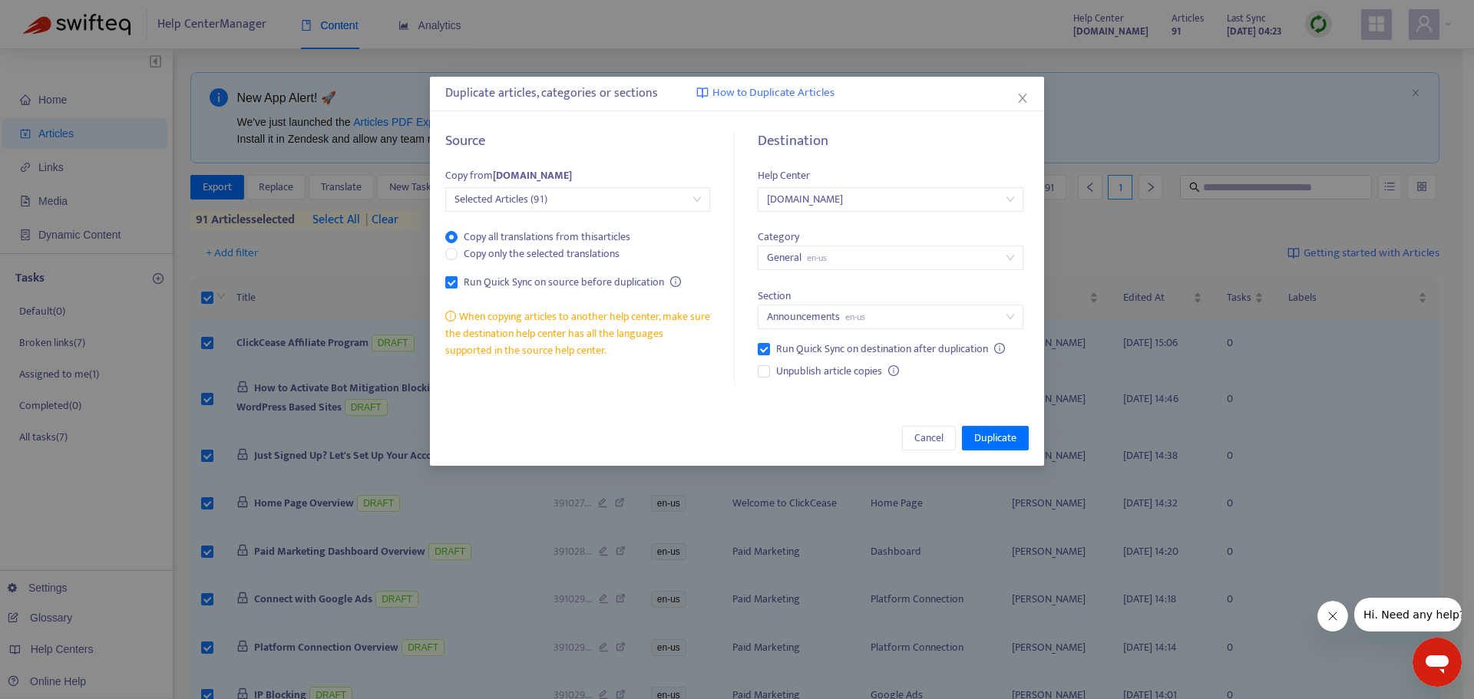
click at [841, 222] on div "Category General en-us" at bounding box center [890, 241] width 265 height 59
click at [490, 93] on div "Duplicate articles, categories or sections How to Duplicate Articles" at bounding box center [736, 93] width 583 height 18
drag, startPoint x: 487, startPoint y: 94, endPoint x: 513, endPoint y: 94, distance: 25.3
click at [512, 94] on div "Duplicate articles, categories or sections How to Duplicate Articles" at bounding box center [736, 93] width 583 height 18
drag, startPoint x: 543, startPoint y: 93, endPoint x: 582, endPoint y: 94, distance: 39.2
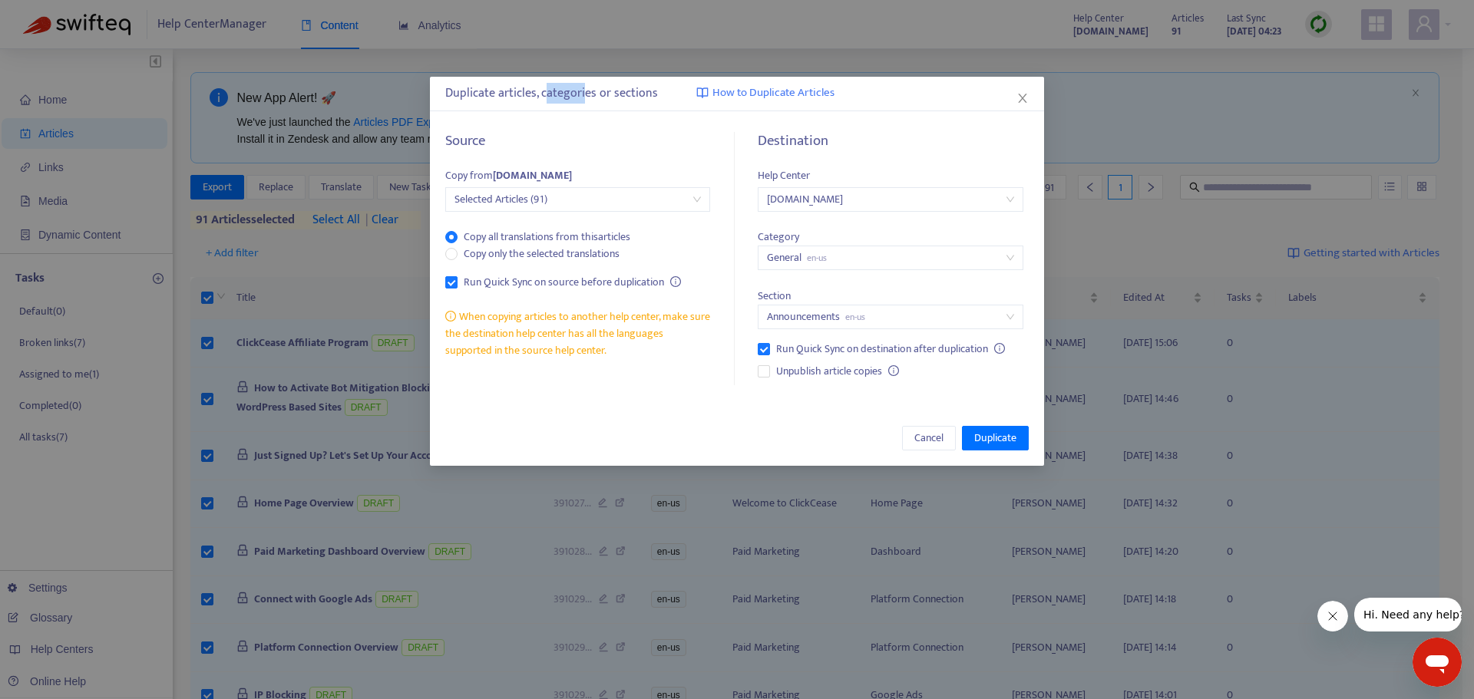
click at [582, 94] on div "Duplicate articles, categories or sections How to Duplicate Articles" at bounding box center [736, 93] width 583 height 18
drag, startPoint x: 606, startPoint y: 94, endPoint x: 647, endPoint y: 101, distance: 41.4
click at [647, 101] on div "Duplicate articles, categories or sections How to Duplicate Articles" at bounding box center [736, 93] width 583 height 18
click at [531, 258] on span "Copy only the selected translations" at bounding box center [542, 254] width 168 height 17
click at [534, 233] on span "Copy all translations from this articles" at bounding box center [547, 237] width 179 height 17
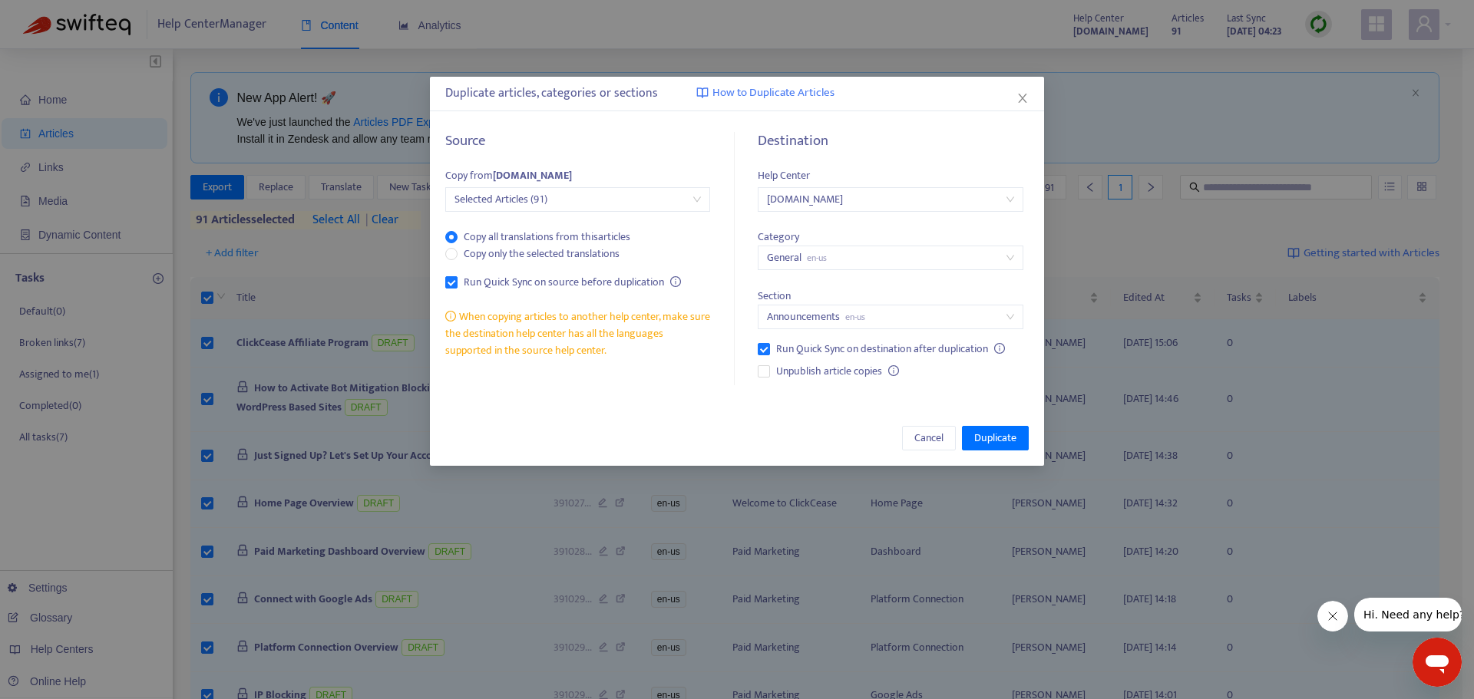
click at [860, 262] on span "General en-us" at bounding box center [890, 257] width 246 height 23
click at [805, 291] on div "General en-us" at bounding box center [903, 288] width 267 height 17
click at [1016, 95] on span "Close" at bounding box center [1022, 98] width 17 height 12
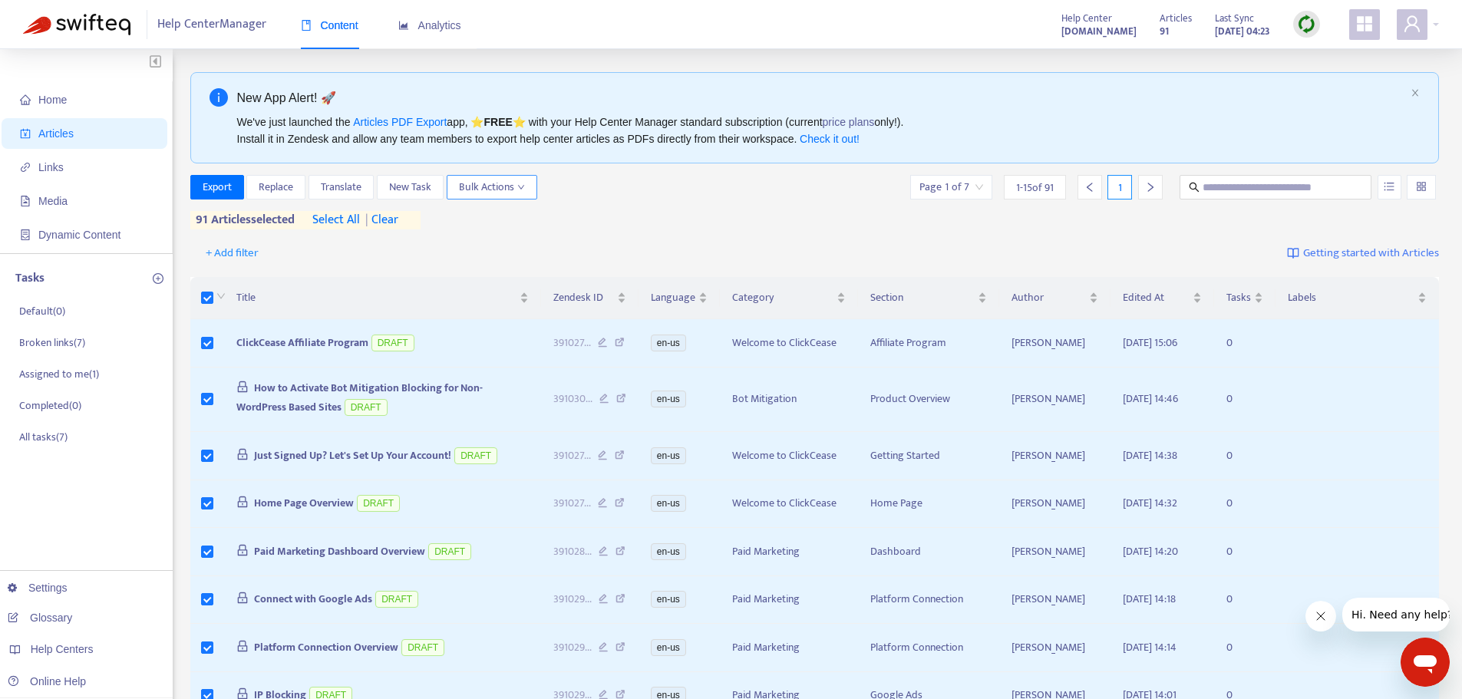
click at [507, 190] on span "Bulk Actions" at bounding box center [492, 187] width 66 height 17
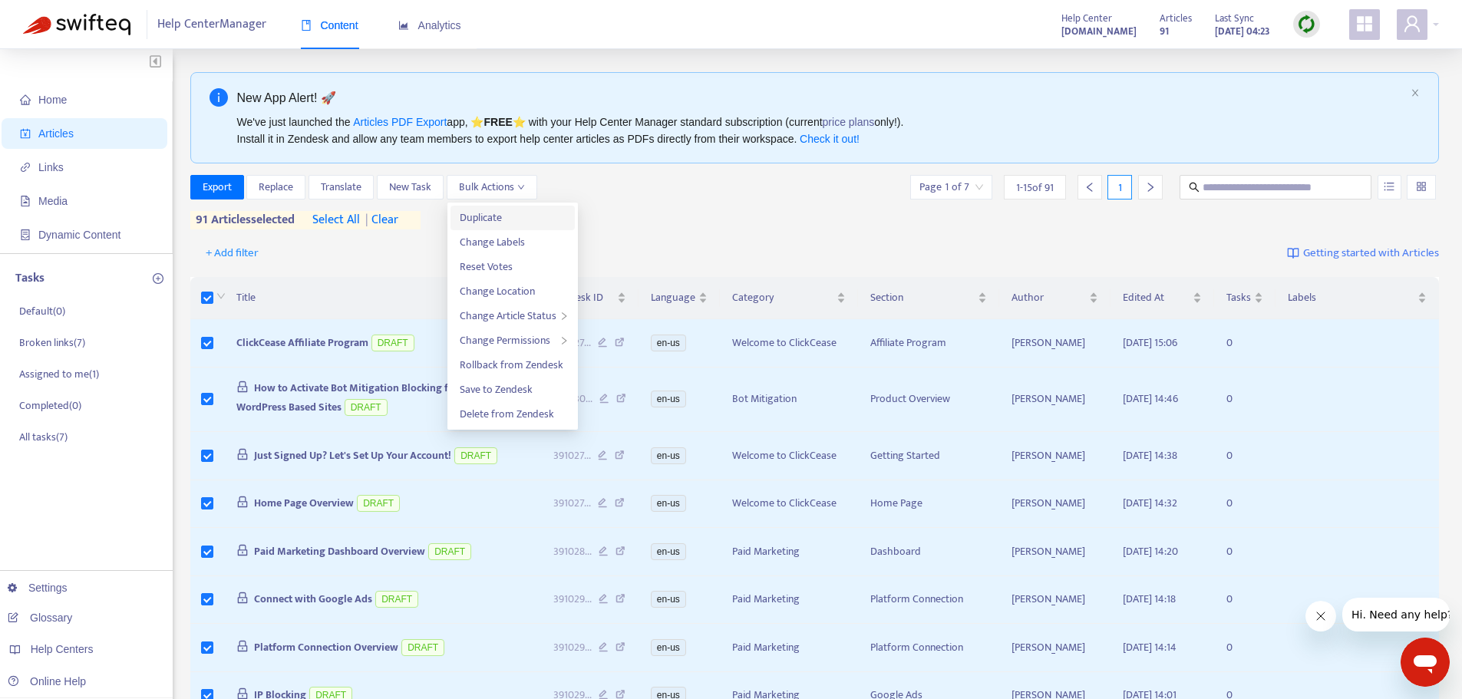
click at [496, 212] on span "Duplicate" at bounding box center [481, 218] width 42 height 18
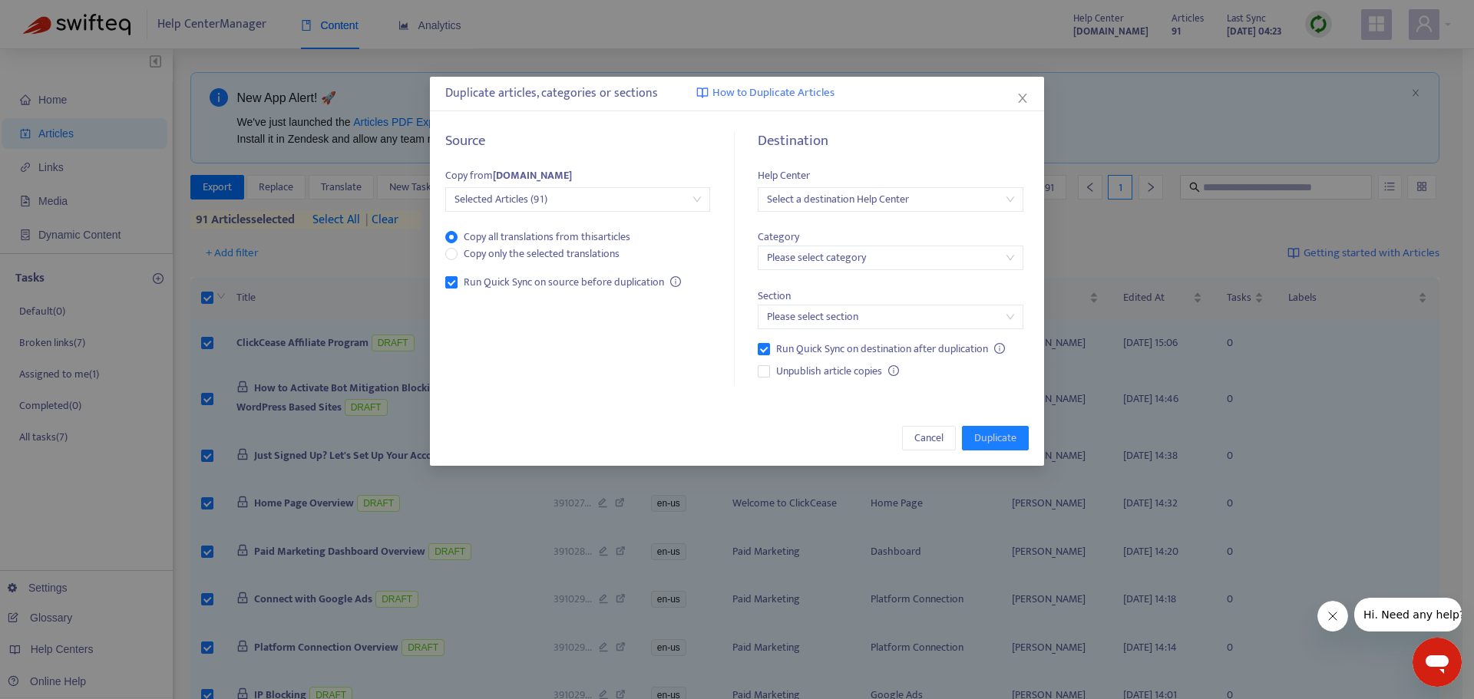
click at [542, 198] on span "Selected Articles (91)" at bounding box center [577, 199] width 246 height 23
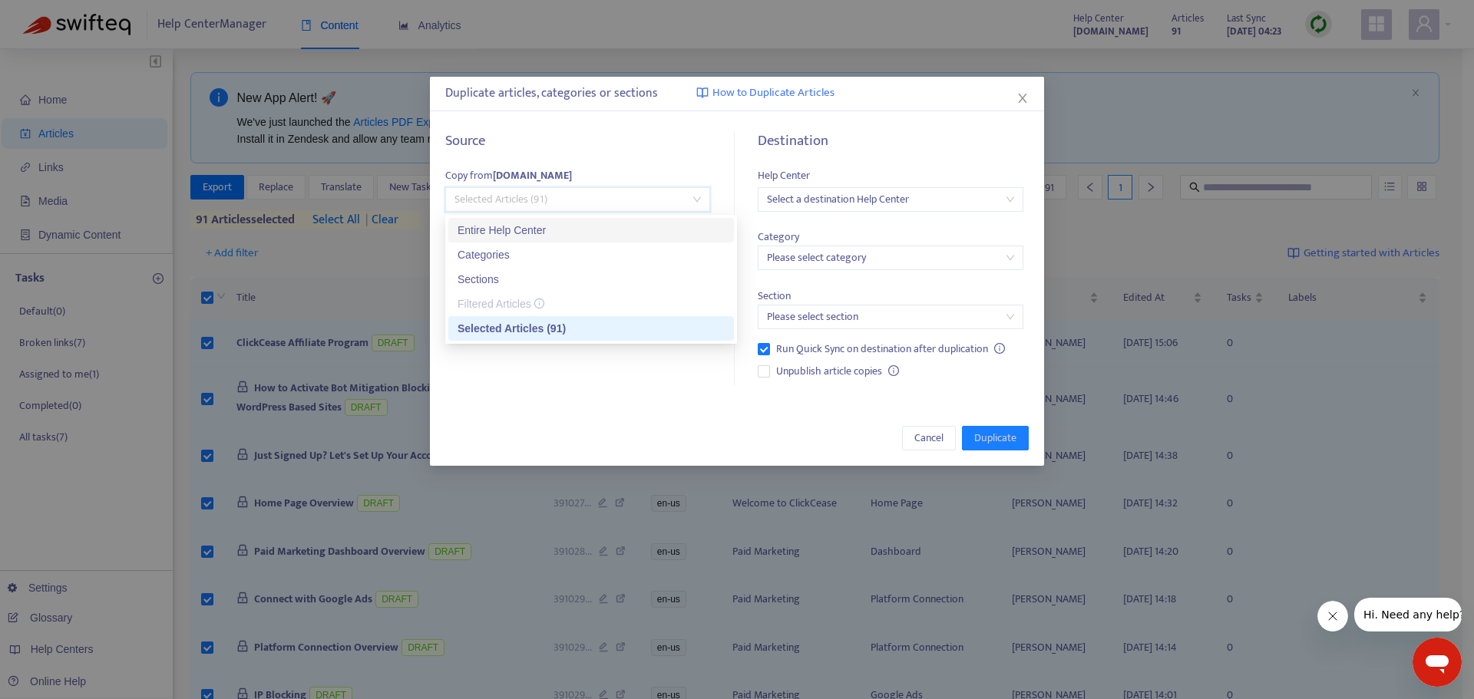
click at [500, 233] on div "Entire Help Center" at bounding box center [591, 230] width 267 height 17
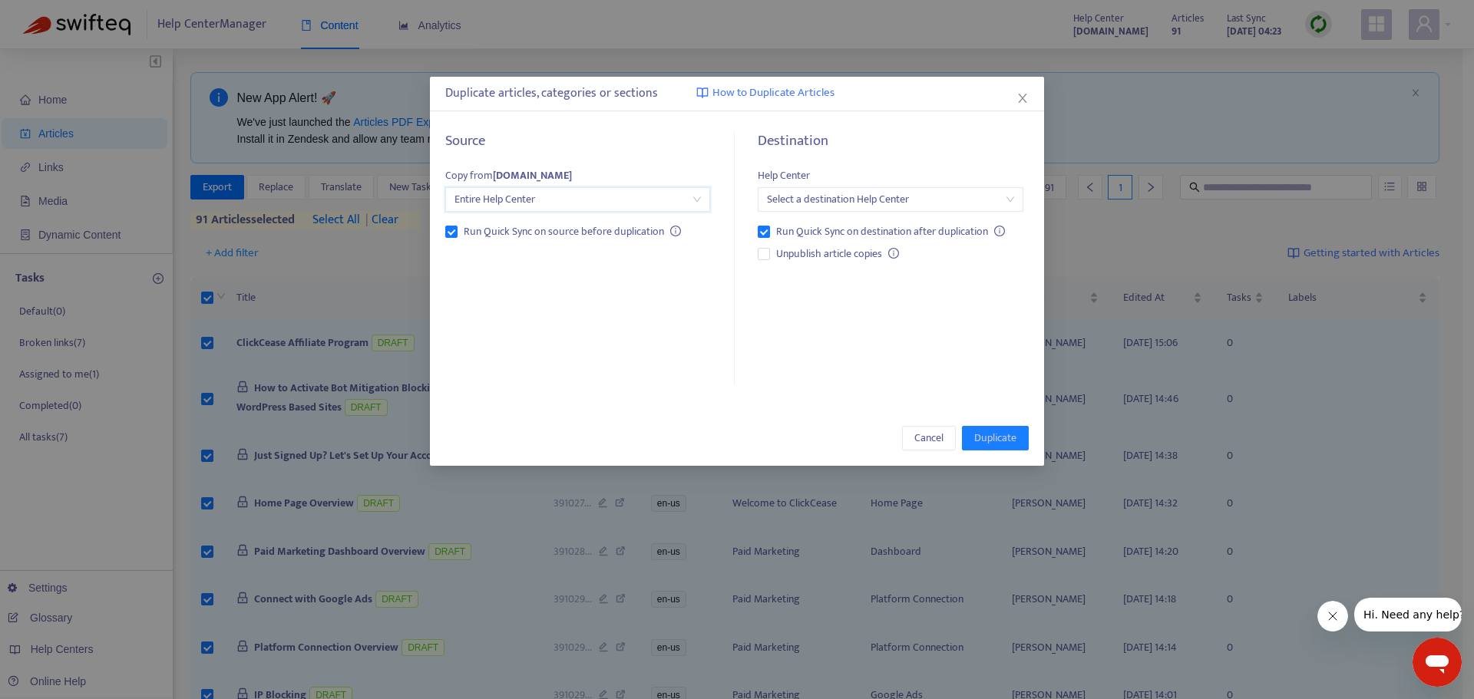
click at [857, 195] on input "search" at bounding box center [890, 199] width 246 height 23
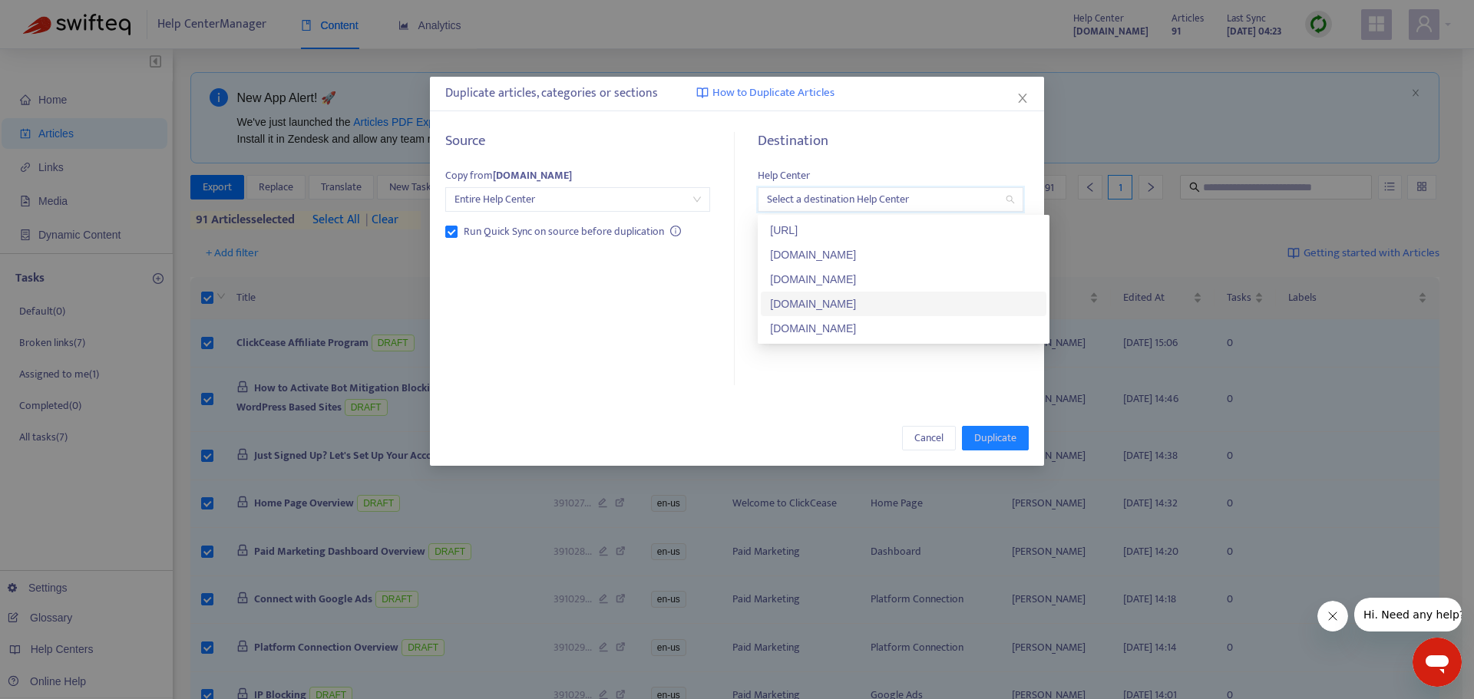
click at [823, 304] on div "[DOMAIN_NAME]" at bounding box center [903, 304] width 267 height 17
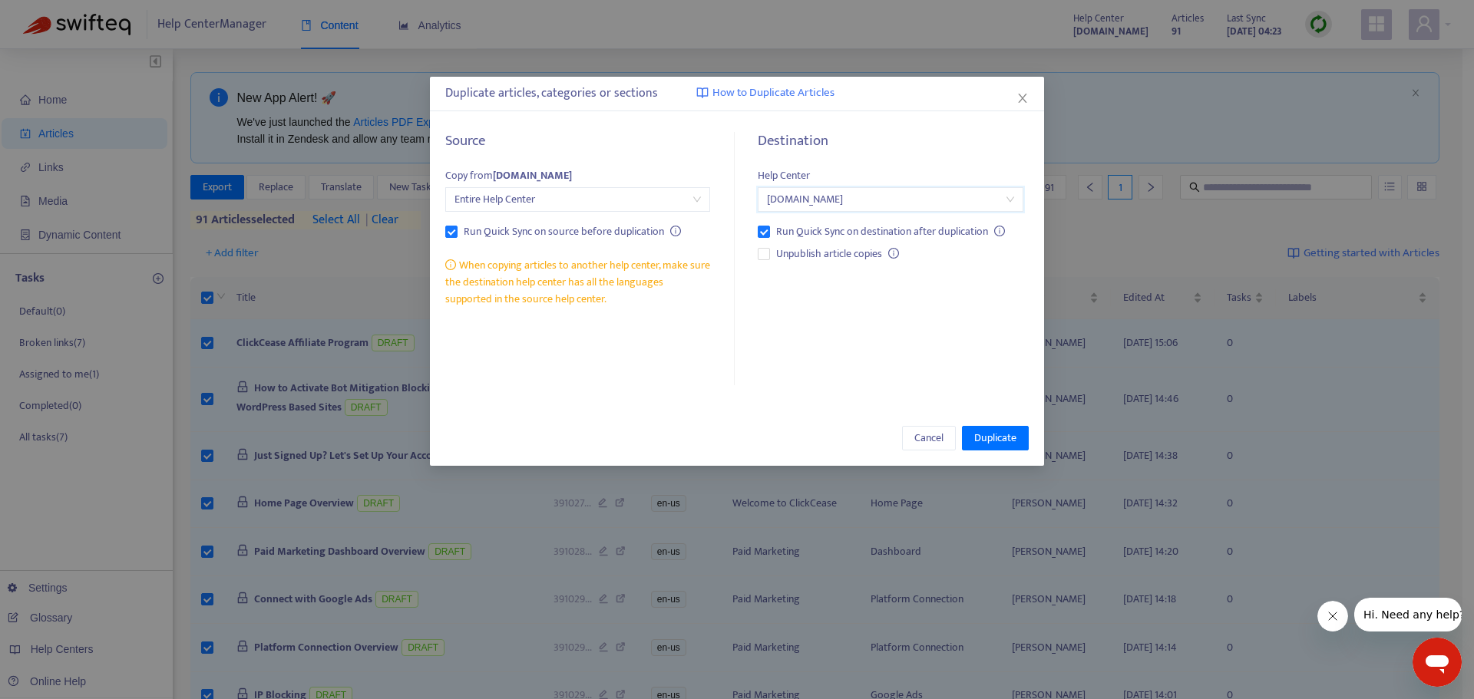
click at [830, 350] on div "Destination Help Center [DOMAIN_NAME] [DOMAIN_NAME] Run Quick Sync on destinati…" at bounding box center [885, 259] width 288 height 253
click at [999, 434] on span "Duplicate" at bounding box center [995, 438] width 42 height 17
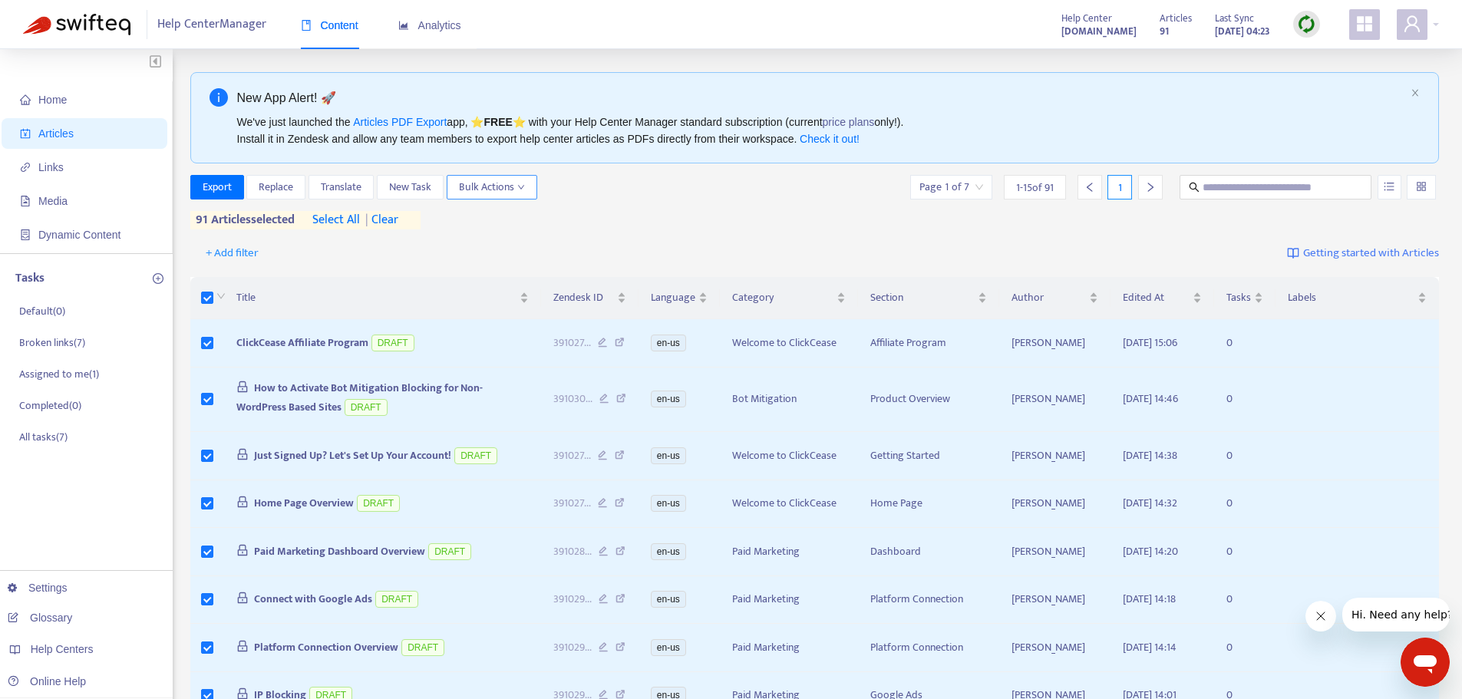
click at [496, 189] on span "Bulk Actions" at bounding box center [492, 187] width 66 height 17
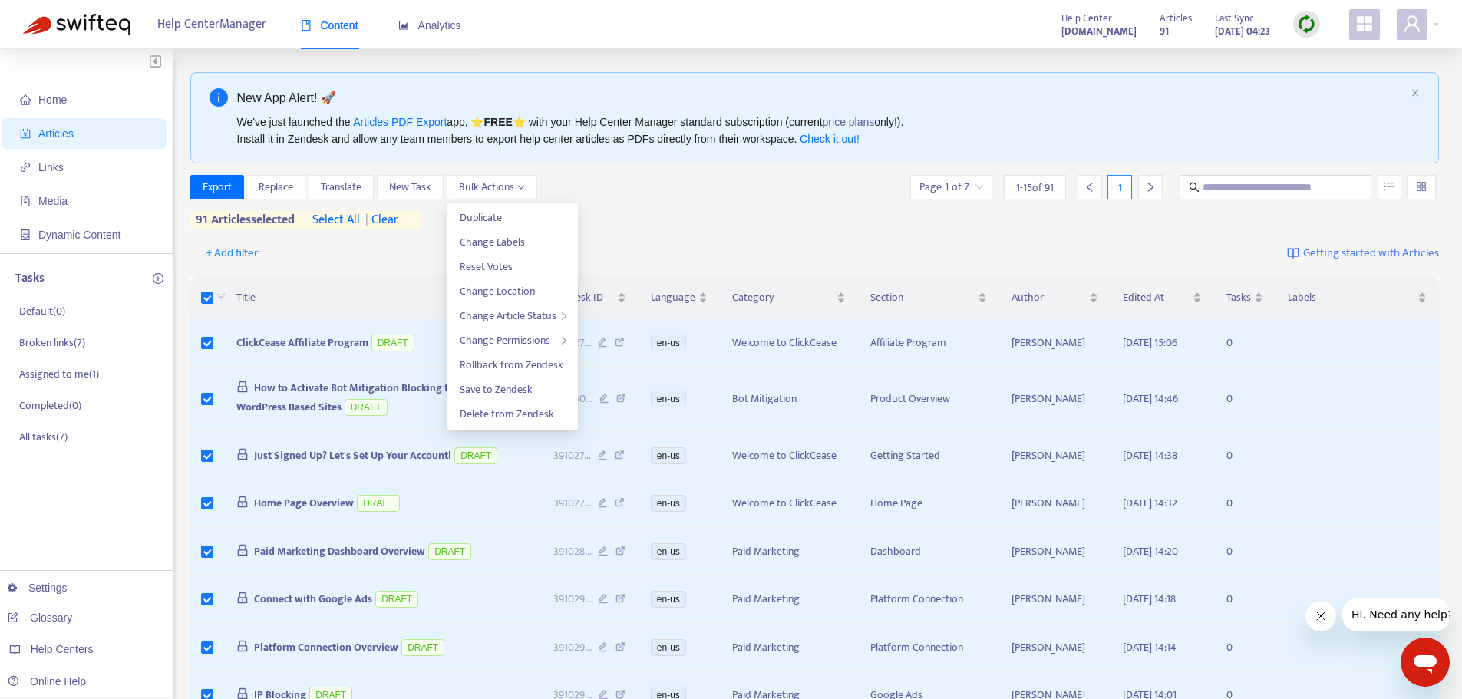
click at [618, 215] on div "Export Replace Translate New Task Bulk Actions Page 1 of 7 1 - 15 of 91 1 91 ar…" at bounding box center [815, 202] width 1250 height 55
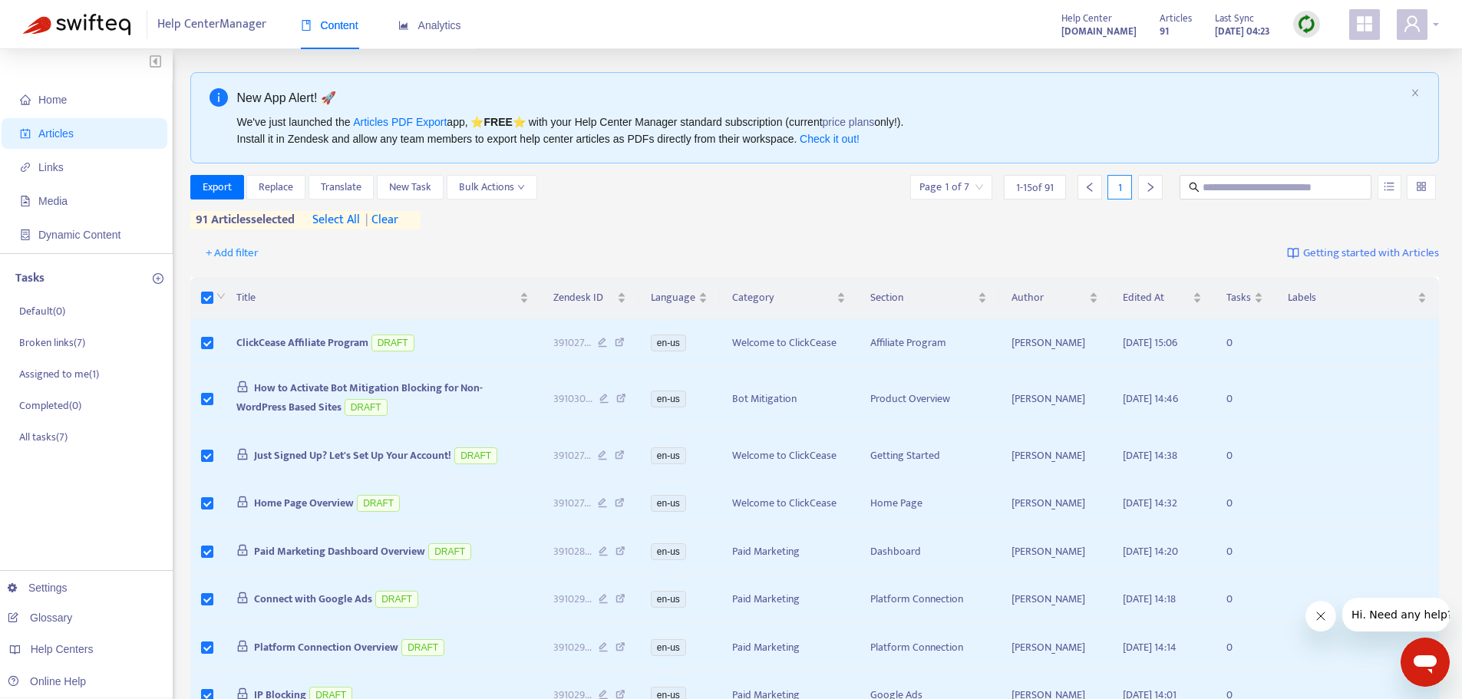
click at [1433, 27] on div at bounding box center [1418, 24] width 42 height 31
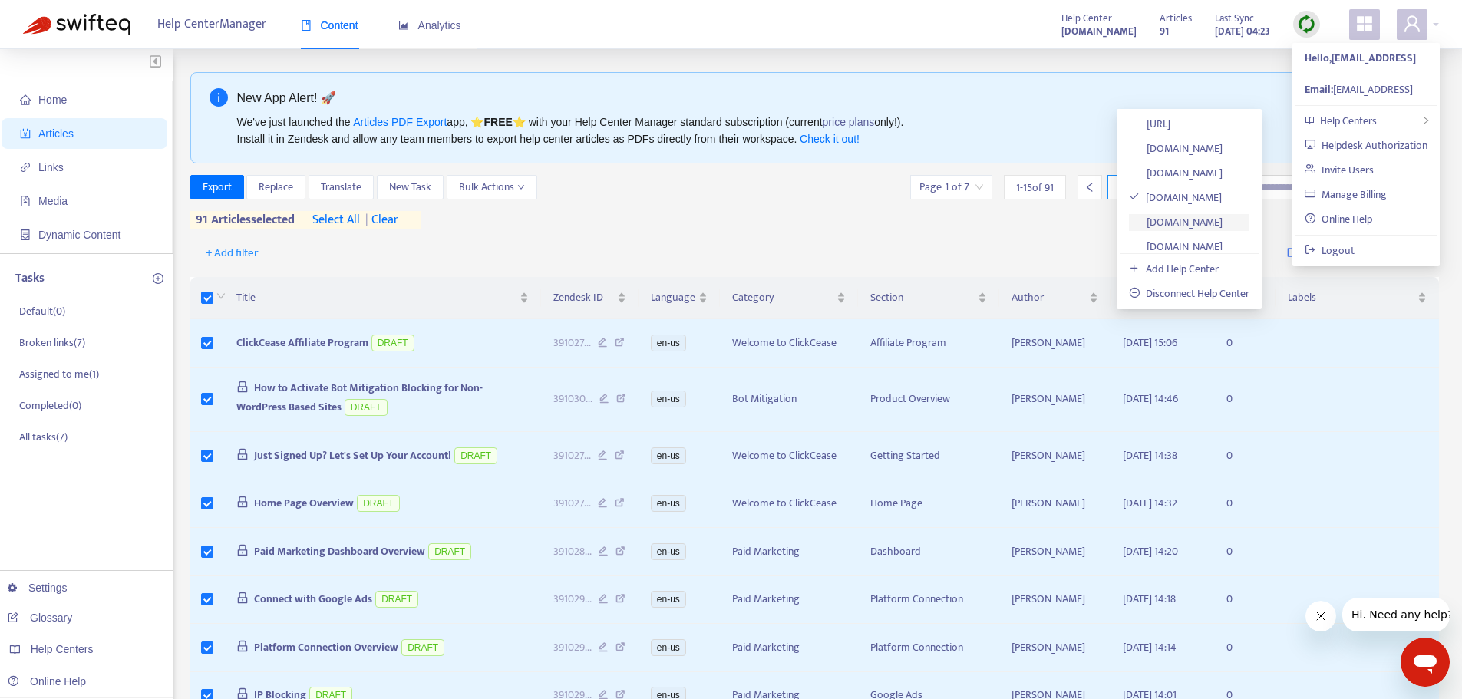
click at [1218, 220] on link "[DOMAIN_NAME]" at bounding box center [1176, 222] width 94 height 18
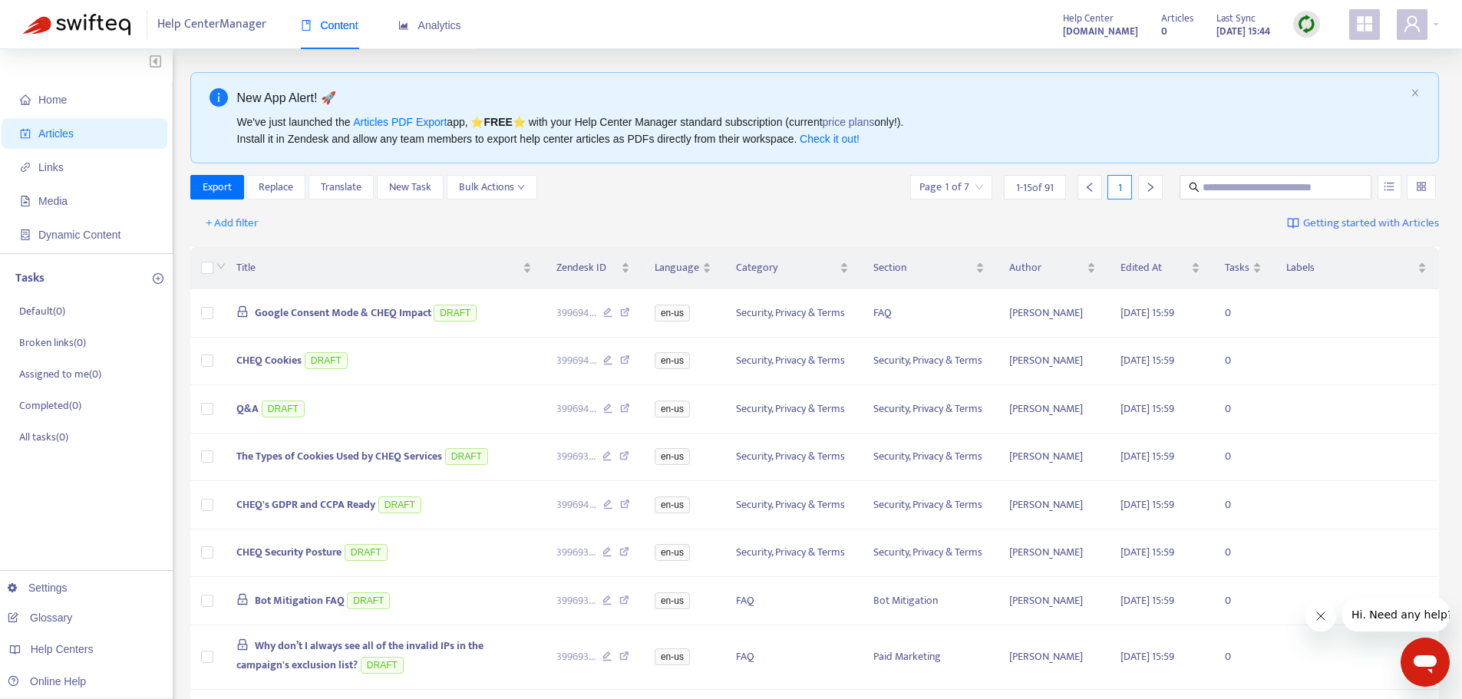
click at [1147, 190] on icon "right" at bounding box center [1150, 187] width 11 height 11
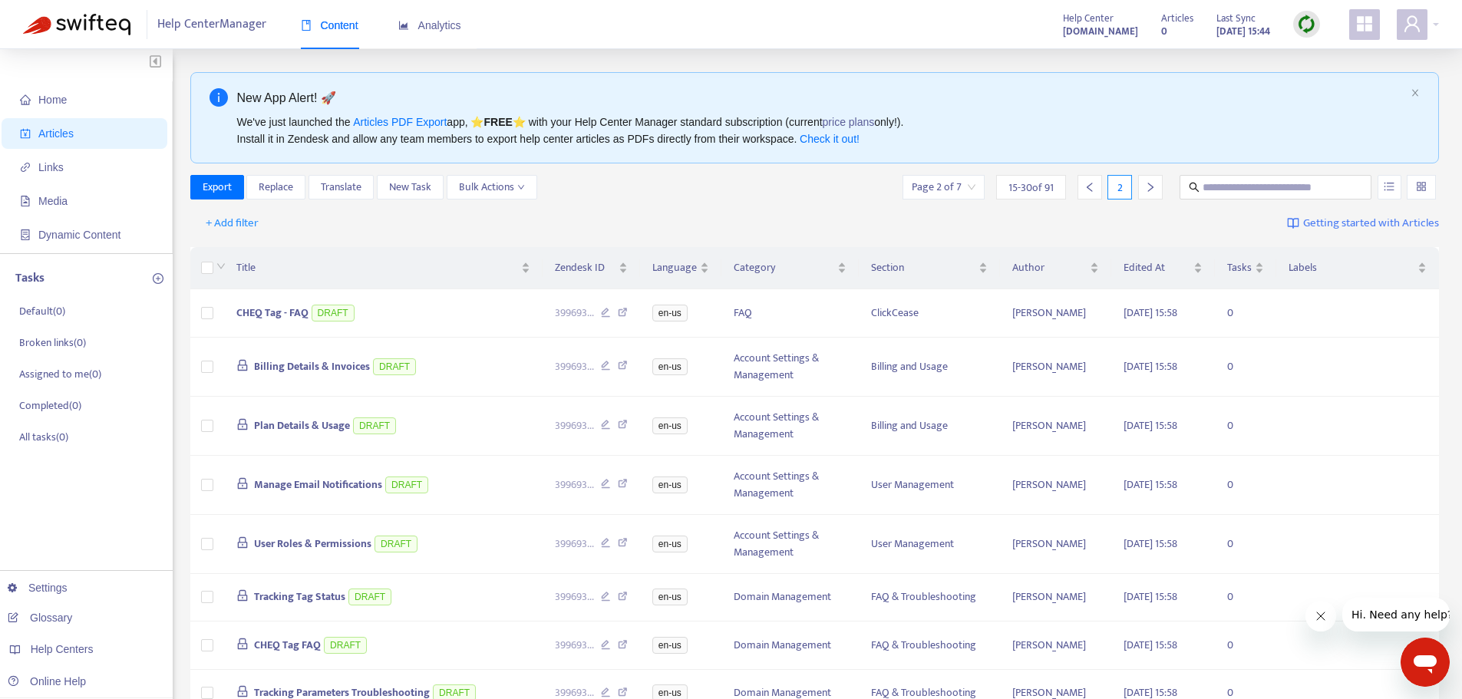
click at [1147, 190] on icon "right" at bounding box center [1150, 187] width 11 height 11
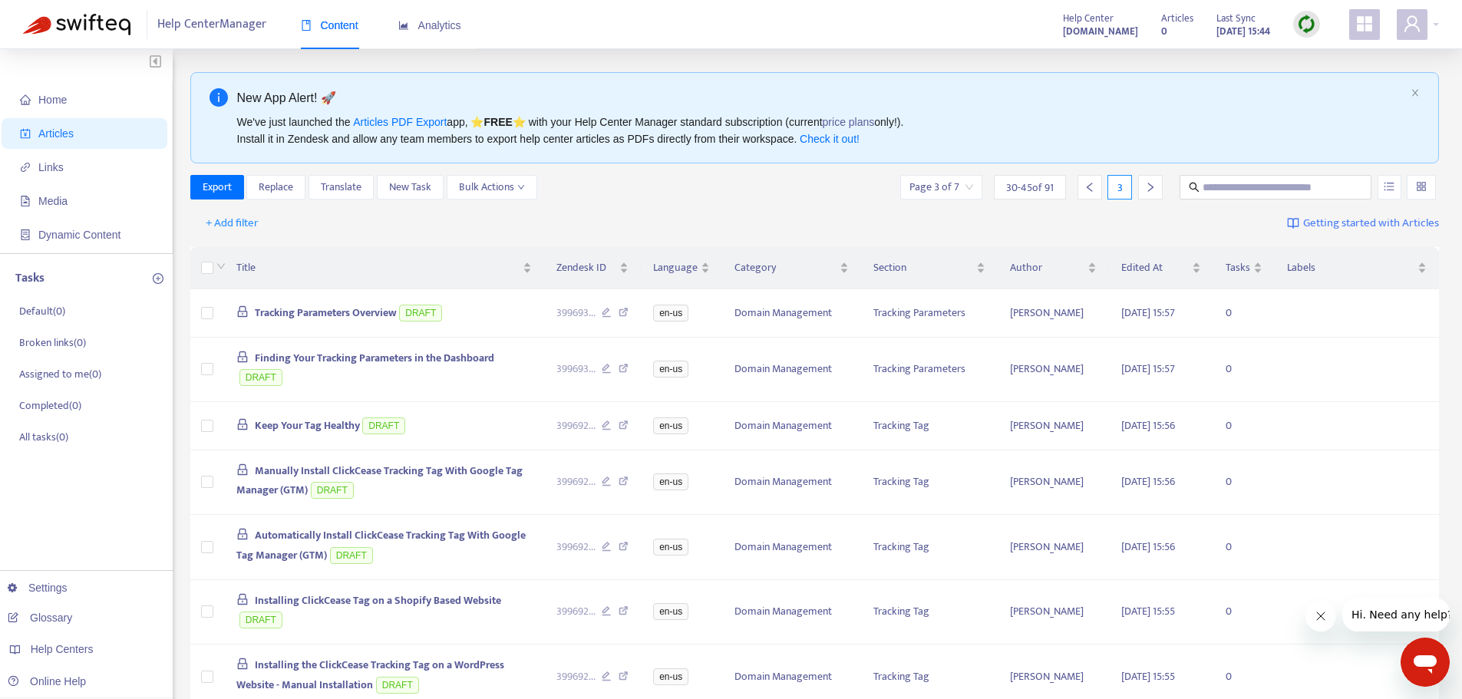
click at [1147, 190] on icon "right" at bounding box center [1150, 187] width 11 height 11
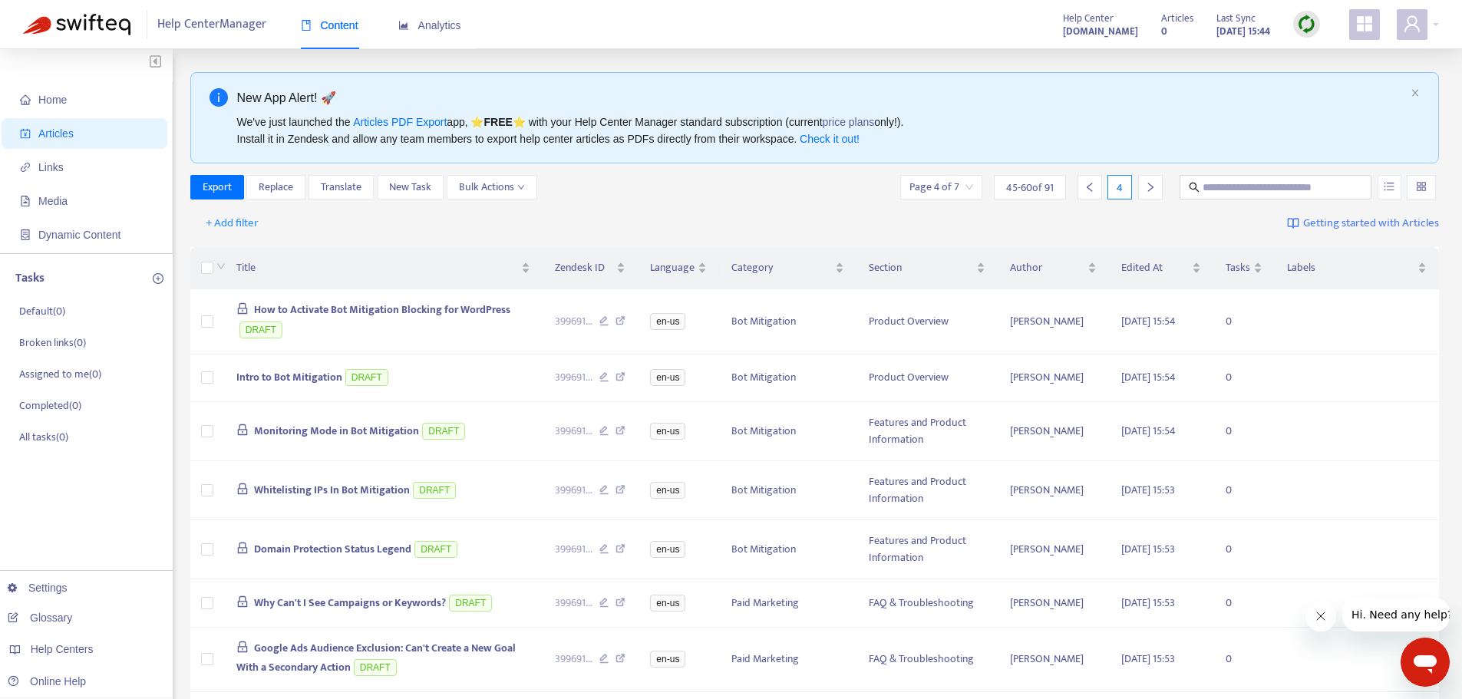
click at [1147, 190] on icon "right" at bounding box center [1150, 187] width 11 height 11
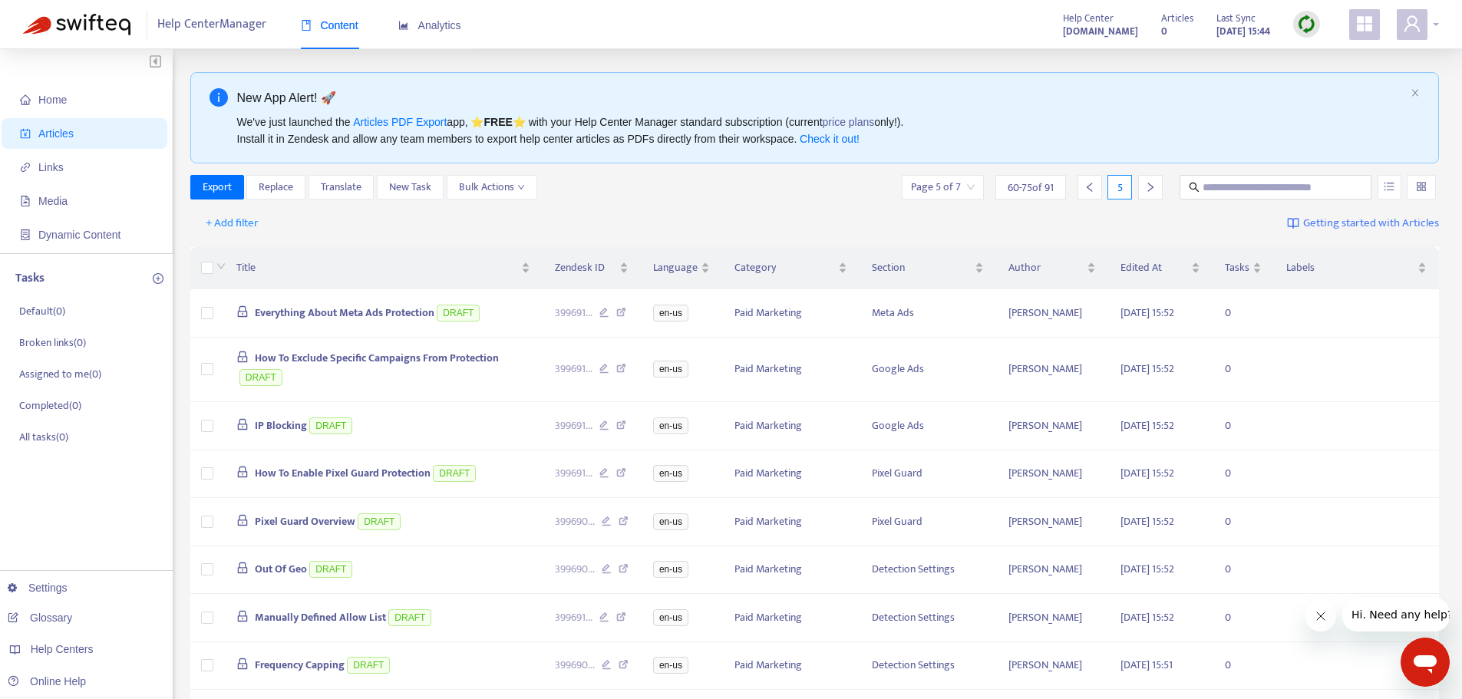
click at [1435, 25] on div at bounding box center [1418, 24] width 42 height 31
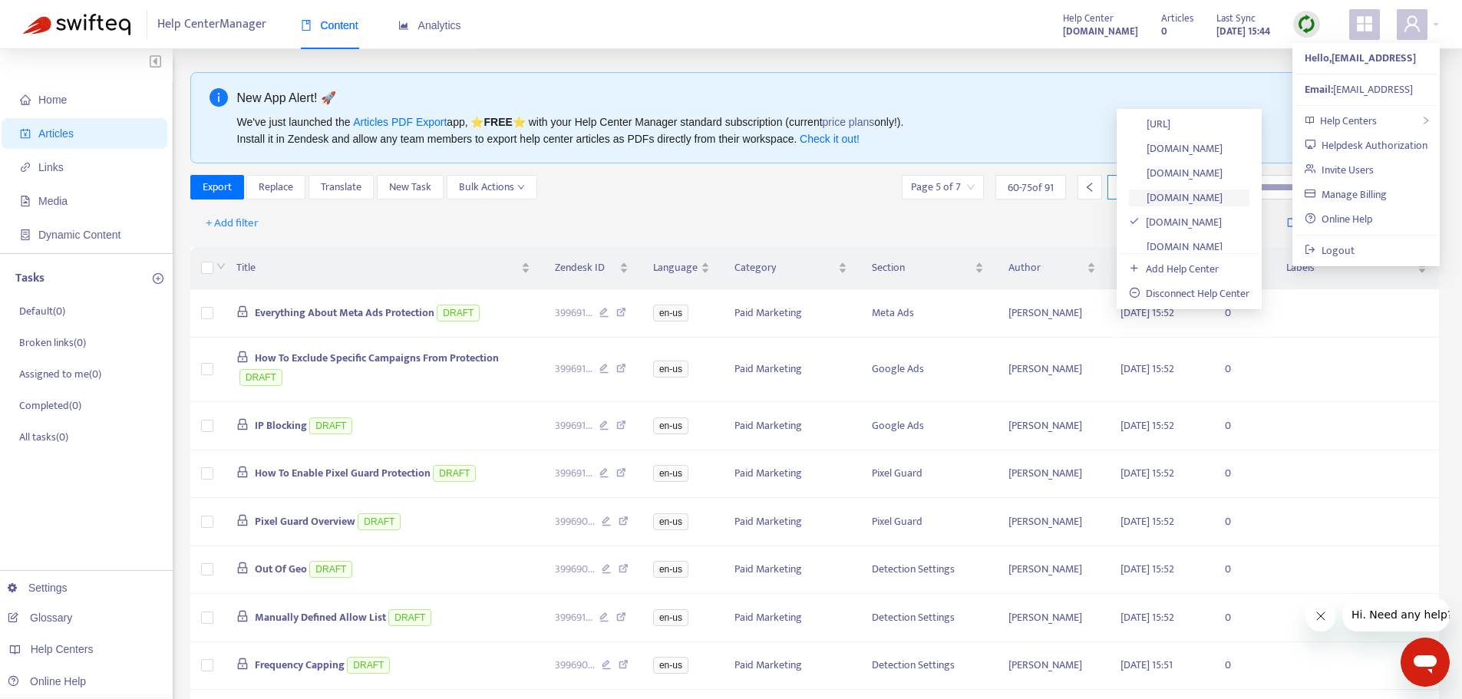
click at [1191, 197] on link "[DOMAIN_NAME]" at bounding box center [1176, 198] width 94 height 18
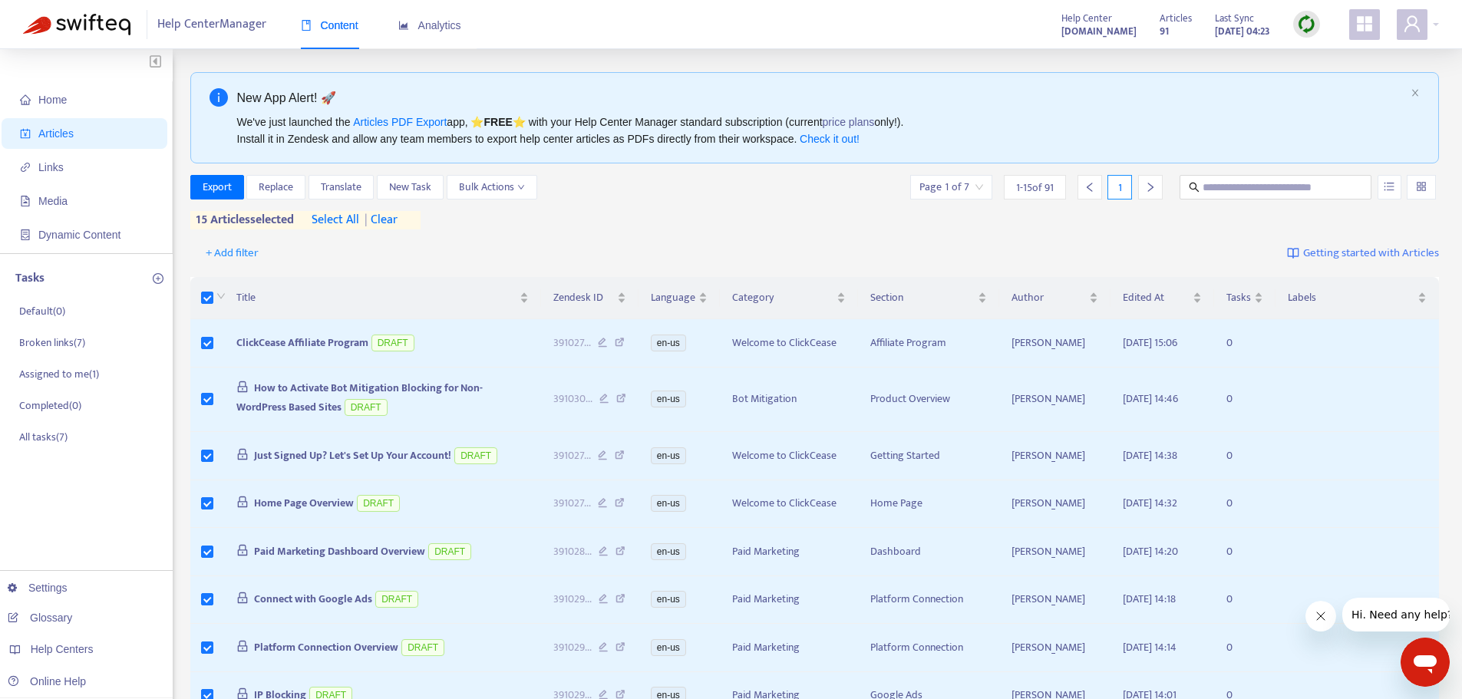
click at [328, 216] on span "select all" at bounding box center [336, 220] width 48 height 18
click at [516, 185] on span "Bulk Actions" at bounding box center [492, 187] width 66 height 17
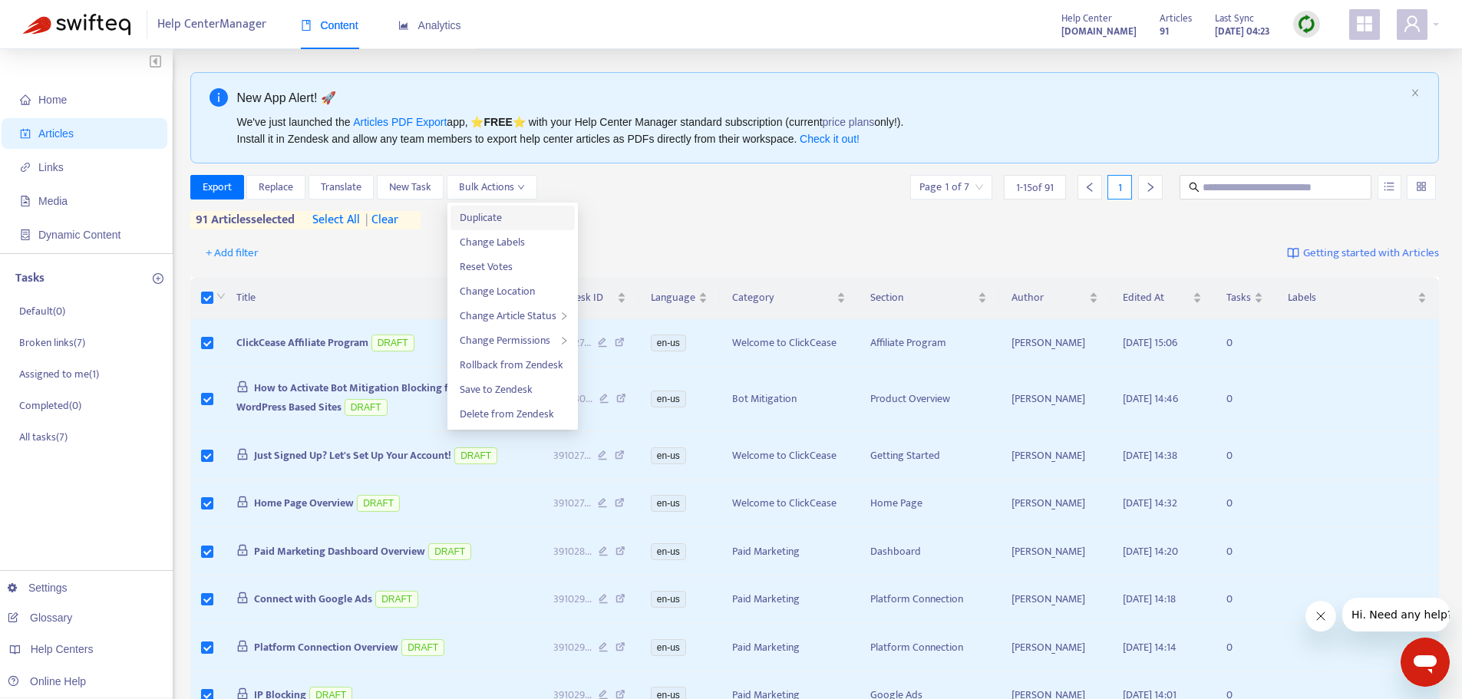
click at [506, 220] on span "Duplicate" at bounding box center [513, 218] width 106 height 17
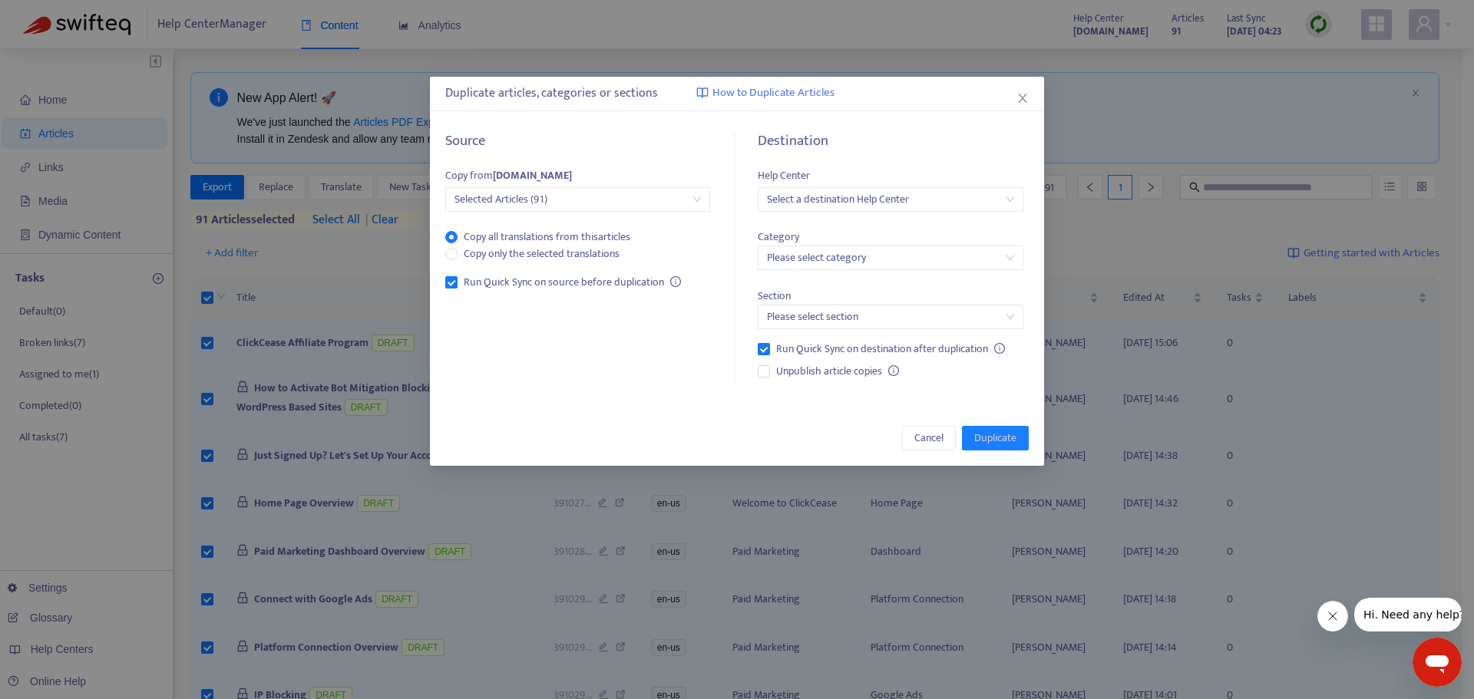
click at [527, 202] on span "Selected Articles (91)" at bounding box center [577, 199] width 246 height 23
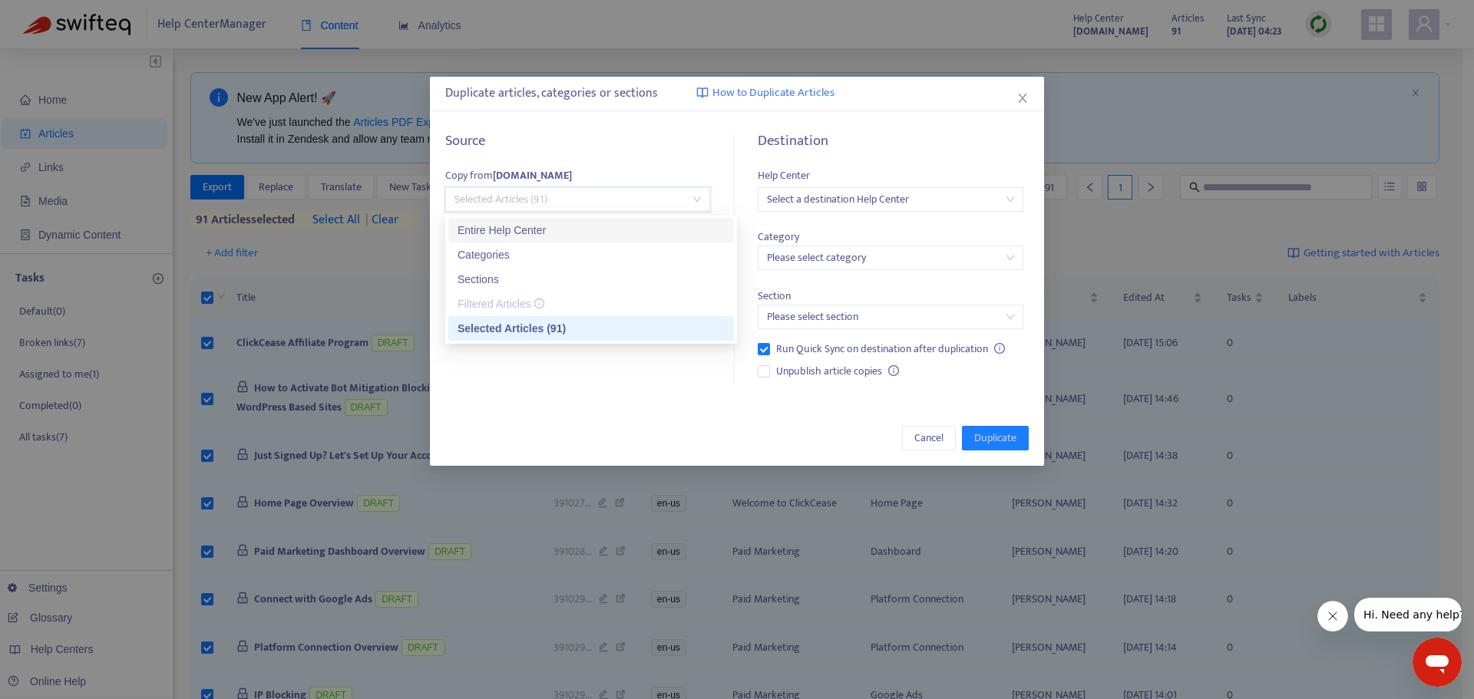
click at [499, 226] on div "Entire Help Center" at bounding box center [591, 230] width 267 height 17
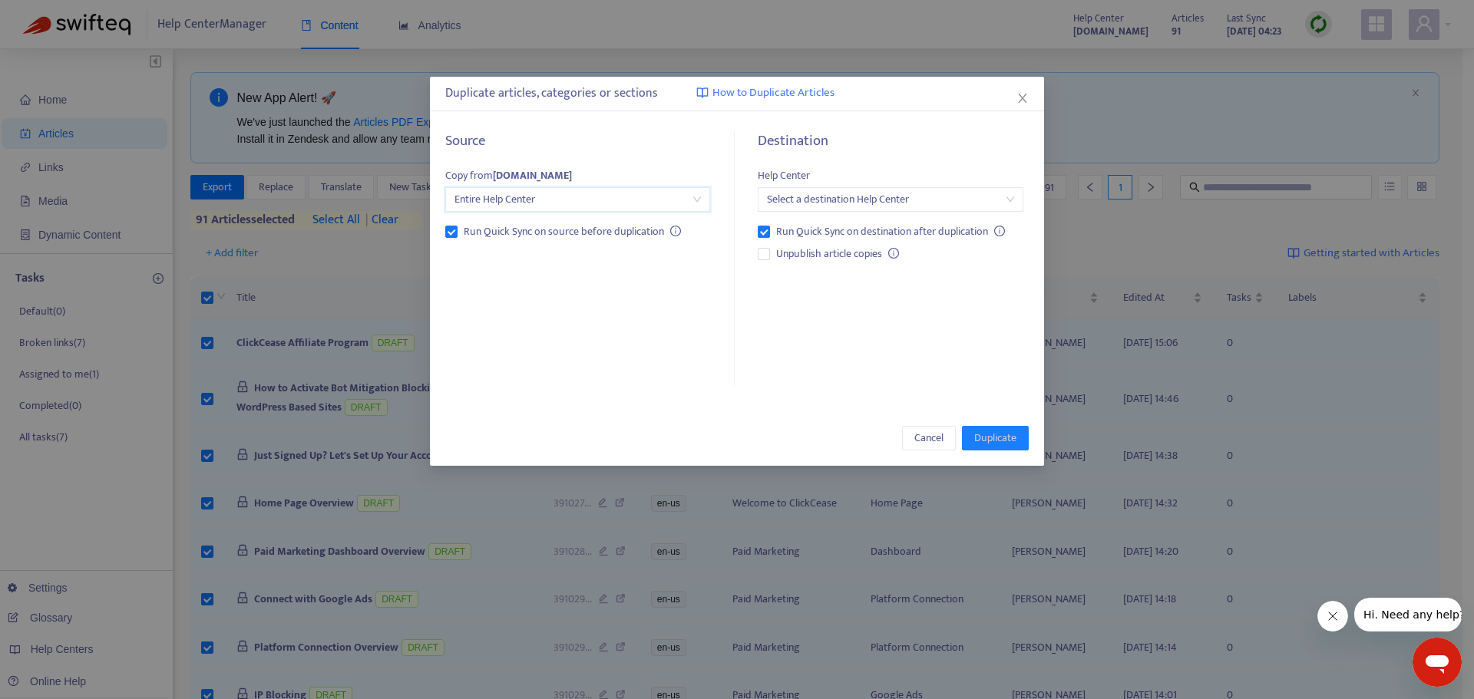
click at [854, 199] on input "search" at bounding box center [890, 199] width 246 height 23
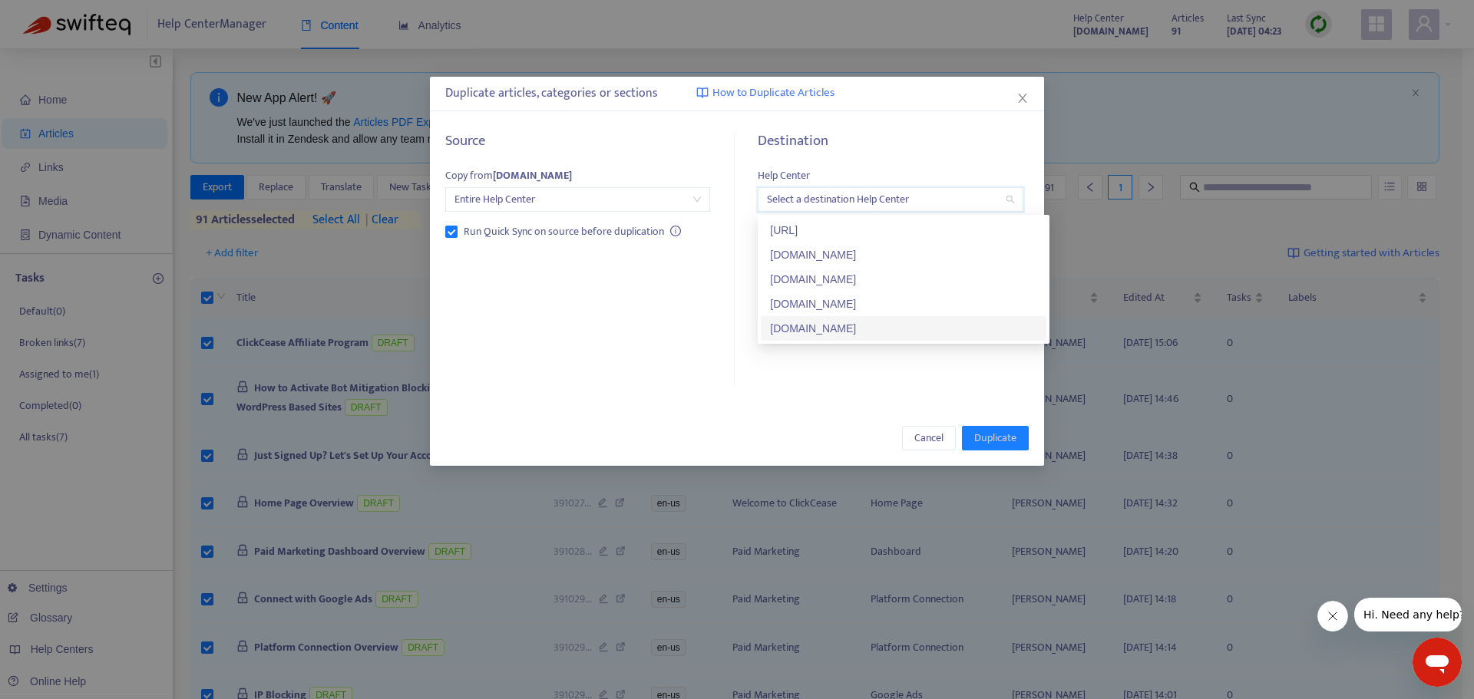
click at [826, 329] on div "[DOMAIN_NAME]" at bounding box center [903, 328] width 267 height 17
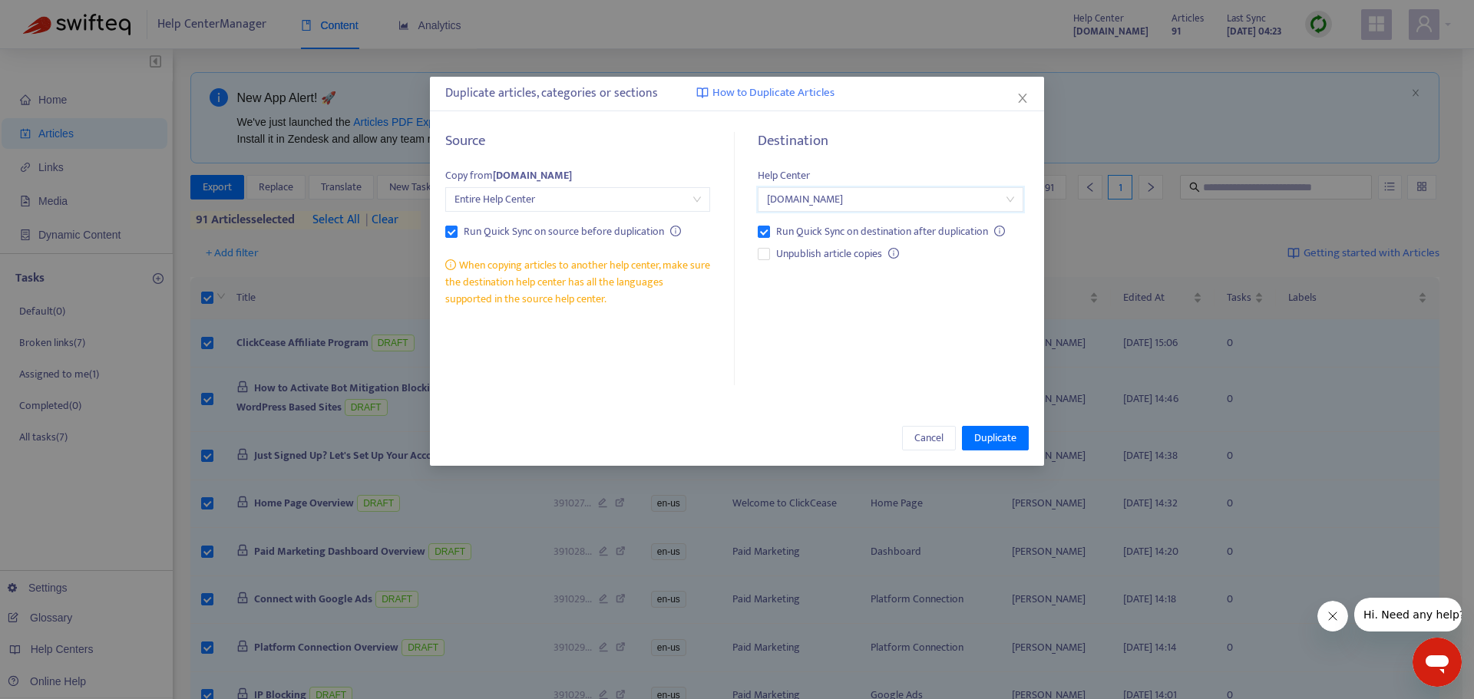
click at [980, 360] on div "Destination Help Center [DOMAIN_NAME] [DOMAIN_NAME] Run Quick Sync on destinati…" at bounding box center [885, 259] width 288 height 253
click at [993, 434] on span "Duplicate" at bounding box center [995, 438] width 42 height 17
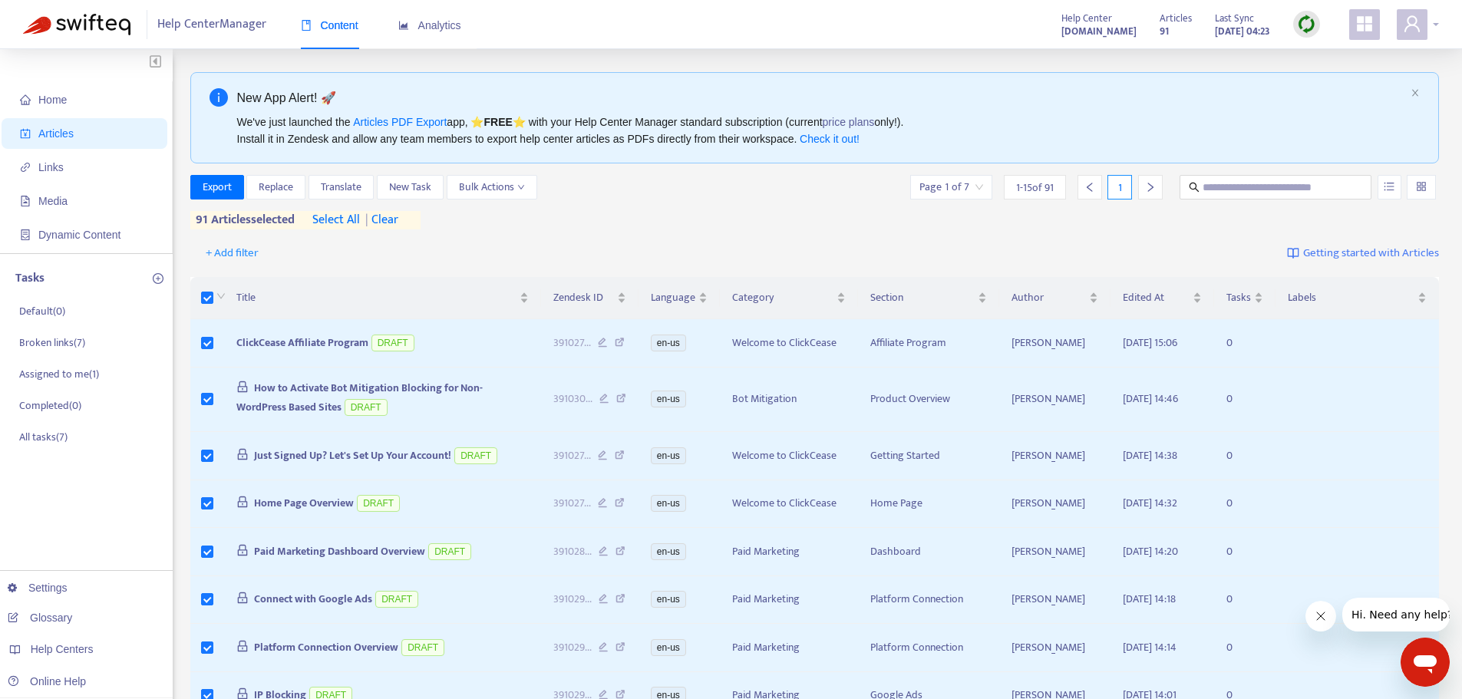
click at [1435, 24] on div at bounding box center [1418, 24] width 42 height 31
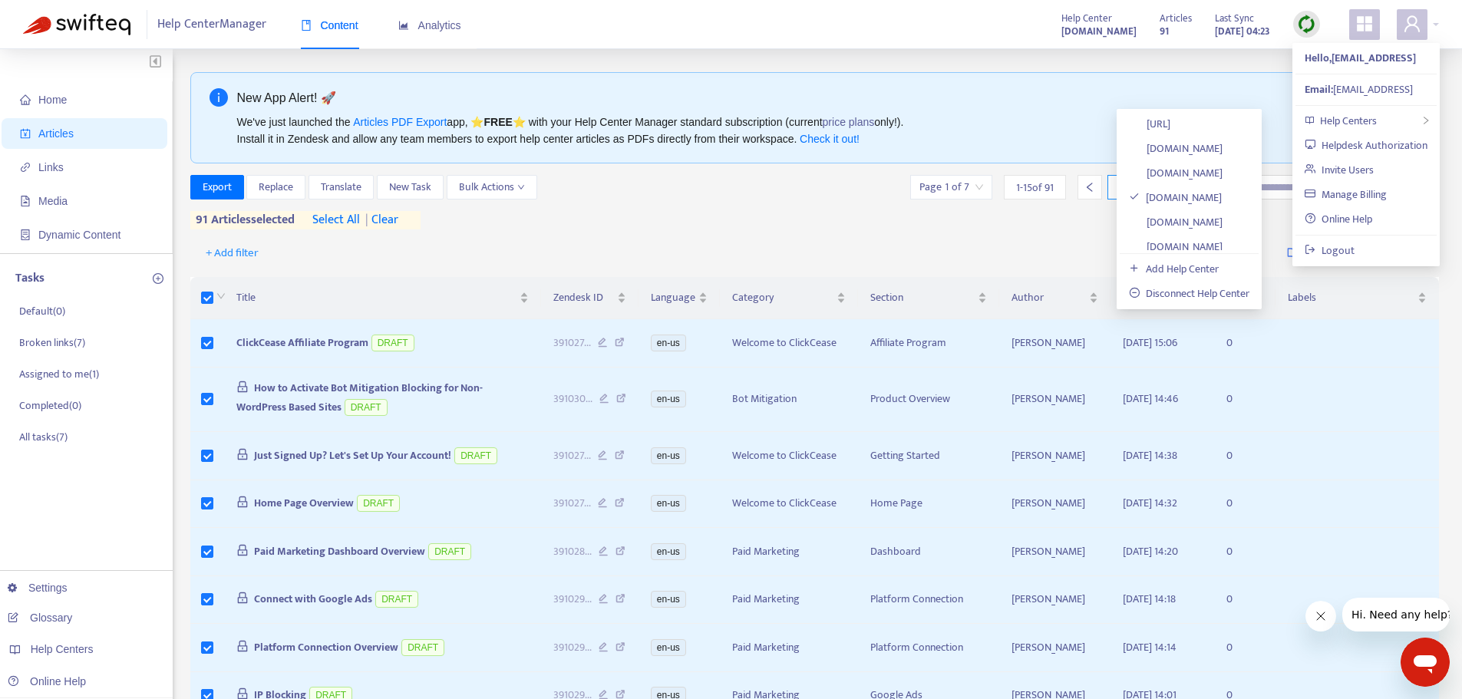
drag, startPoint x: 1184, startPoint y: 241, endPoint x: 1091, endPoint y: 242, distance: 93.7
click at [1184, 241] on link "[DOMAIN_NAME]" at bounding box center [1176, 247] width 94 height 18
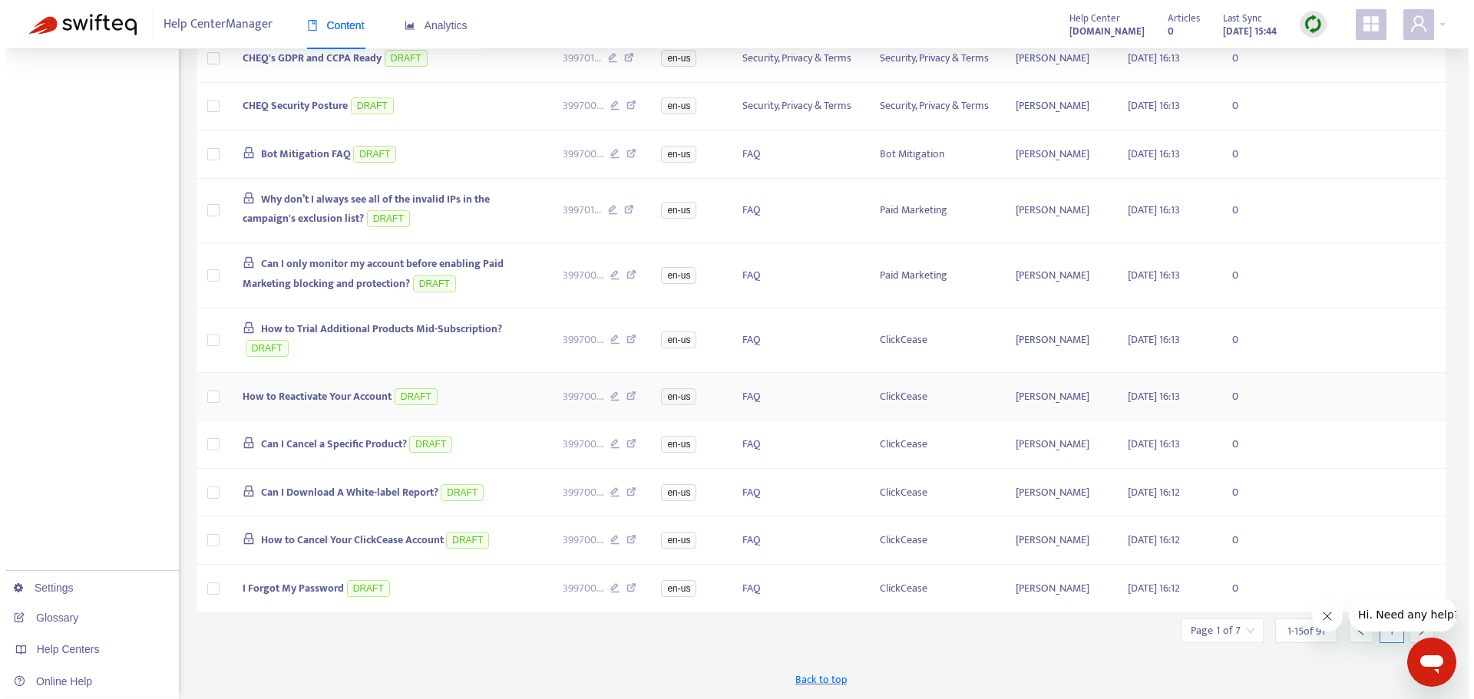
scroll to position [580, 0]
click at [301, 435] on span "Can I Cancel a Specific Product?" at bounding box center [328, 444] width 146 height 18
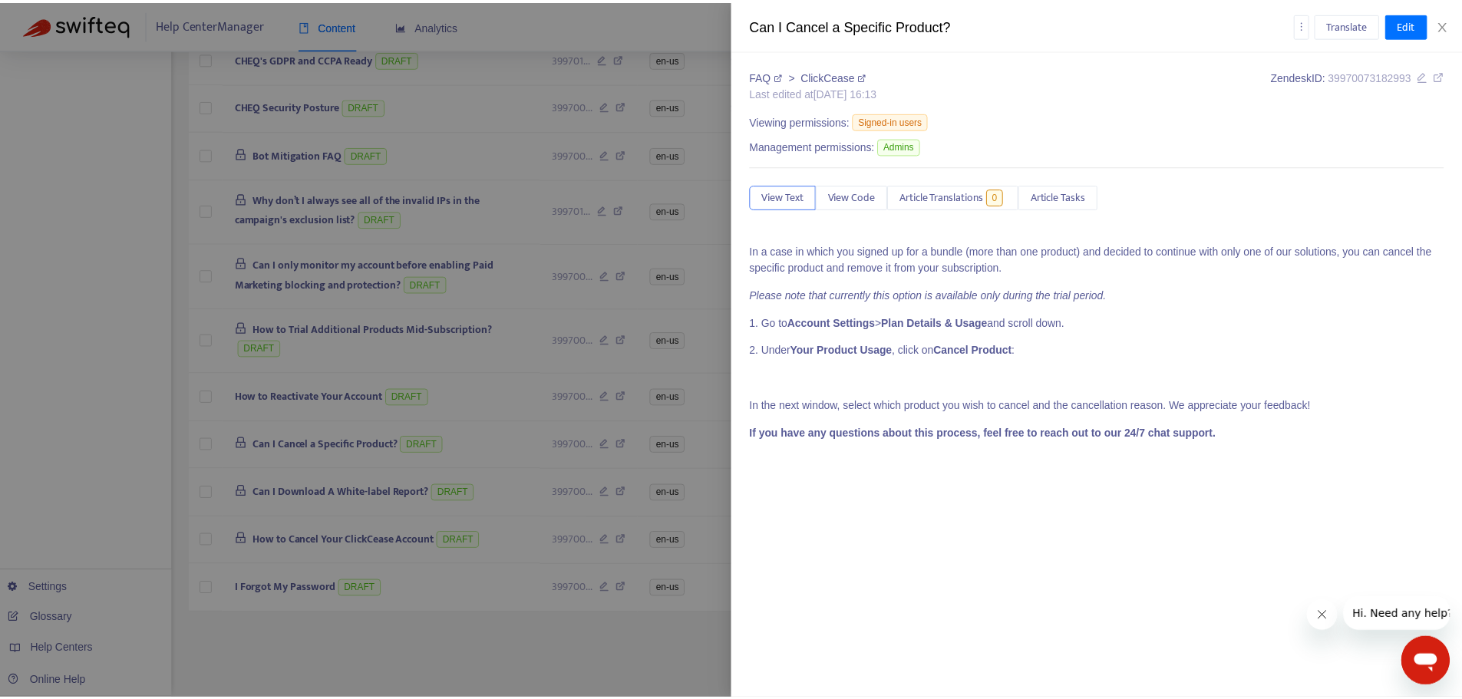
scroll to position [0, 0]
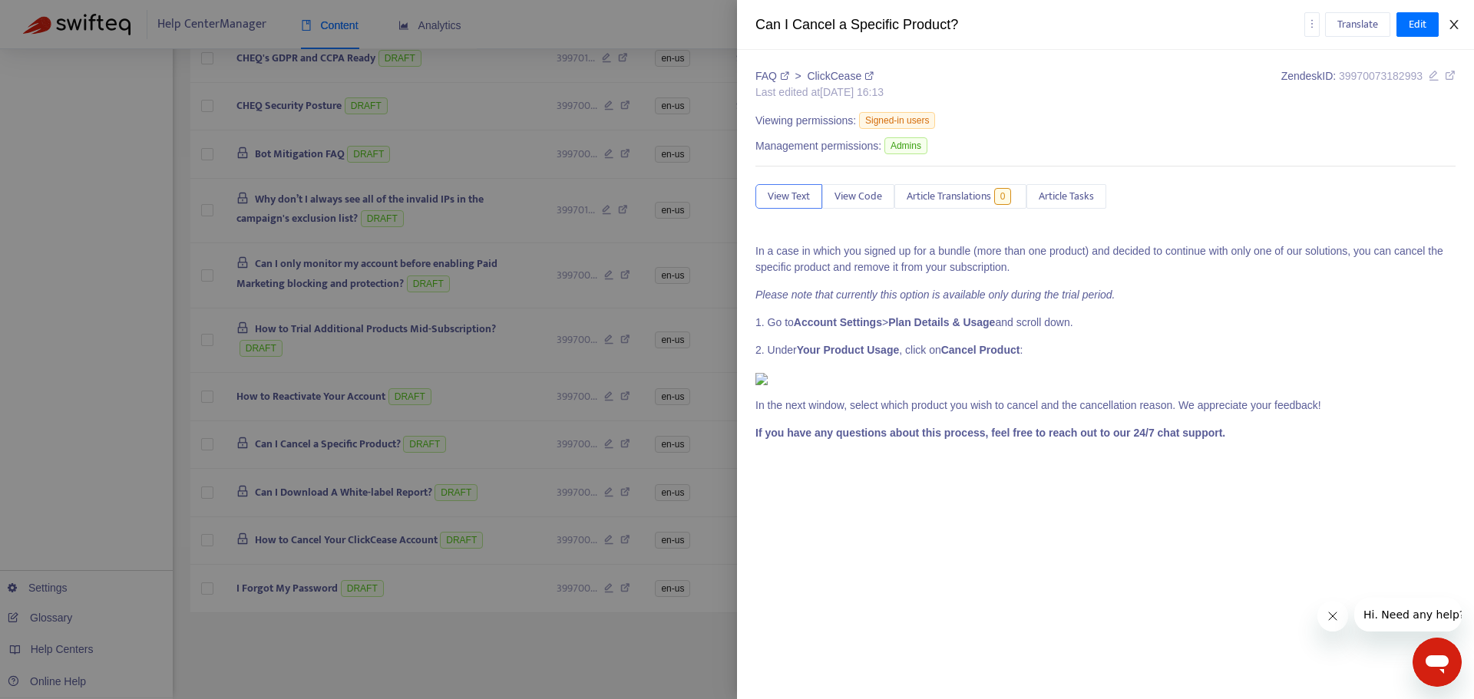
click at [1456, 28] on icon "close" at bounding box center [1453, 24] width 8 height 9
